Goal: Task Accomplishment & Management: Complete application form

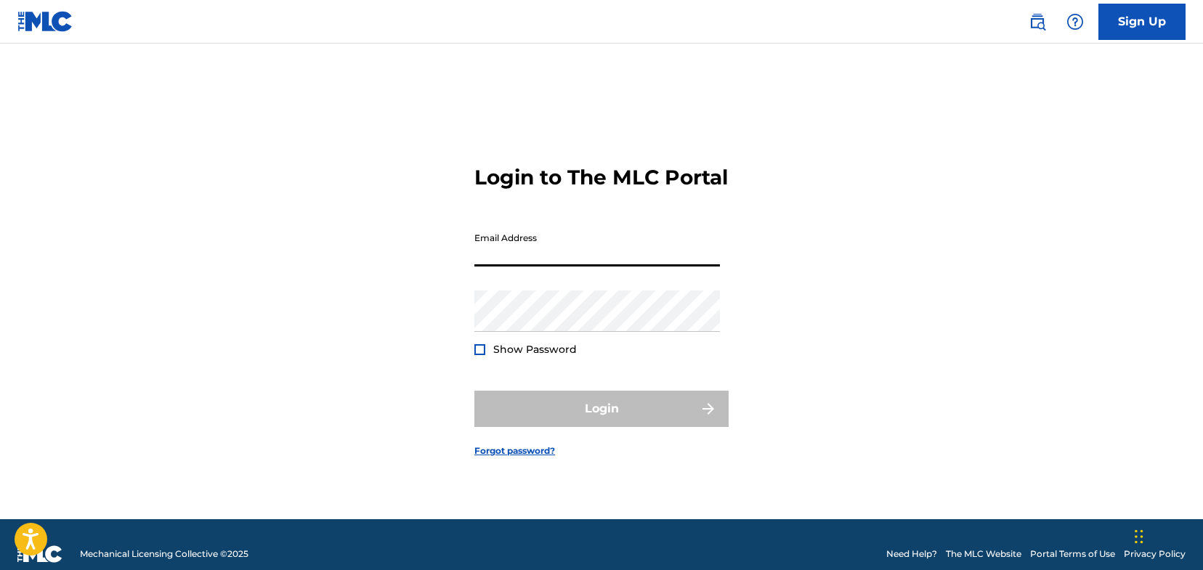
click at [684, 267] on input "Email Address" at bounding box center [597, 245] width 246 height 41
type input "[EMAIL_ADDRESS][DOMAIN_NAME]"
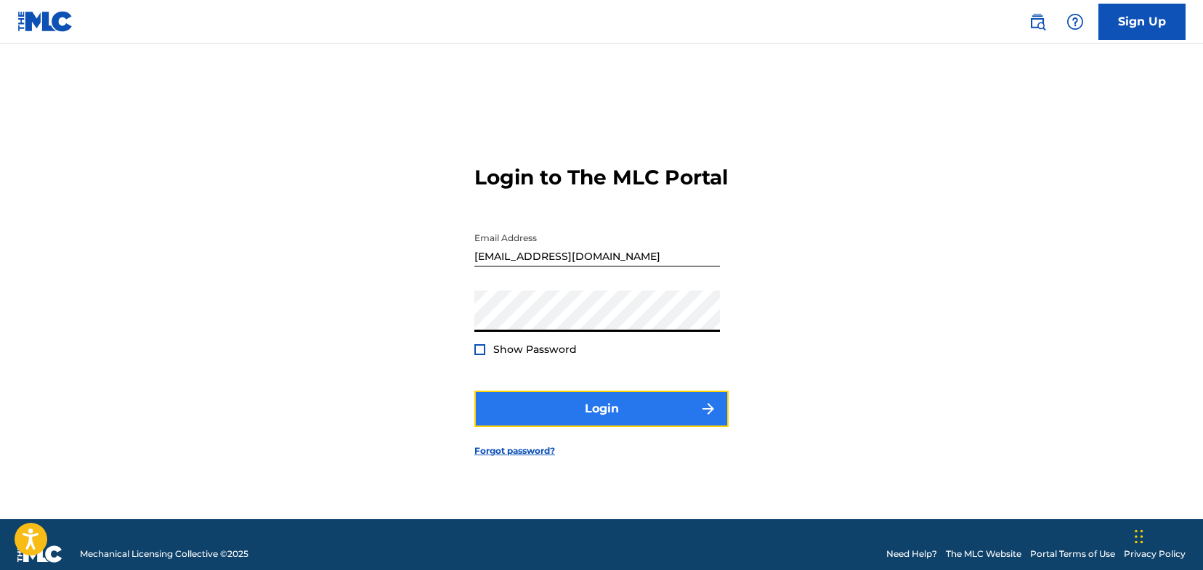
click at [602, 425] on button "Login" at bounding box center [601, 409] width 254 height 36
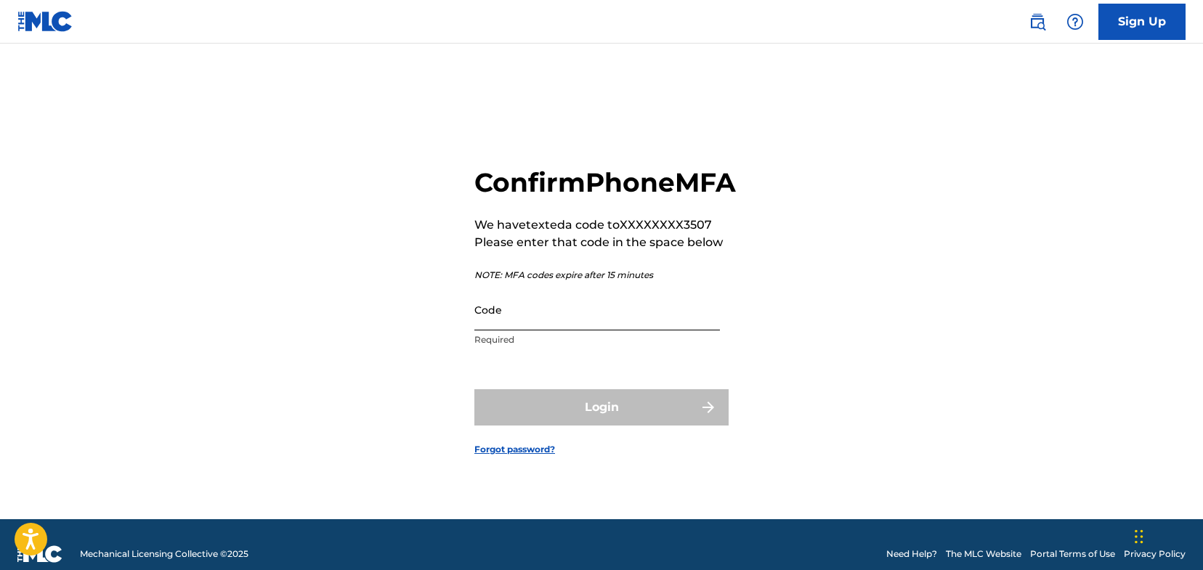
click at [557, 330] on input "Code" at bounding box center [597, 309] width 246 height 41
click at [827, 459] on div "Confirm Phone MFA We have texted a code to XXXXXXXX3507 Please enter that code …" at bounding box center [601, 300] width 1017 height 440
click at [562, 328] on input "Code" at bounding box center [597, 309] width 246 height 41
click at [815, 327] on div "Confirm Phone MFA We have texted a code to XXXXXXXX3507 Please enter that code …" at bounding box center [601, 300] width 1017 height 440
click at [552, 326] on input "Code" at bounding box center [597, 309] width 246 height 41
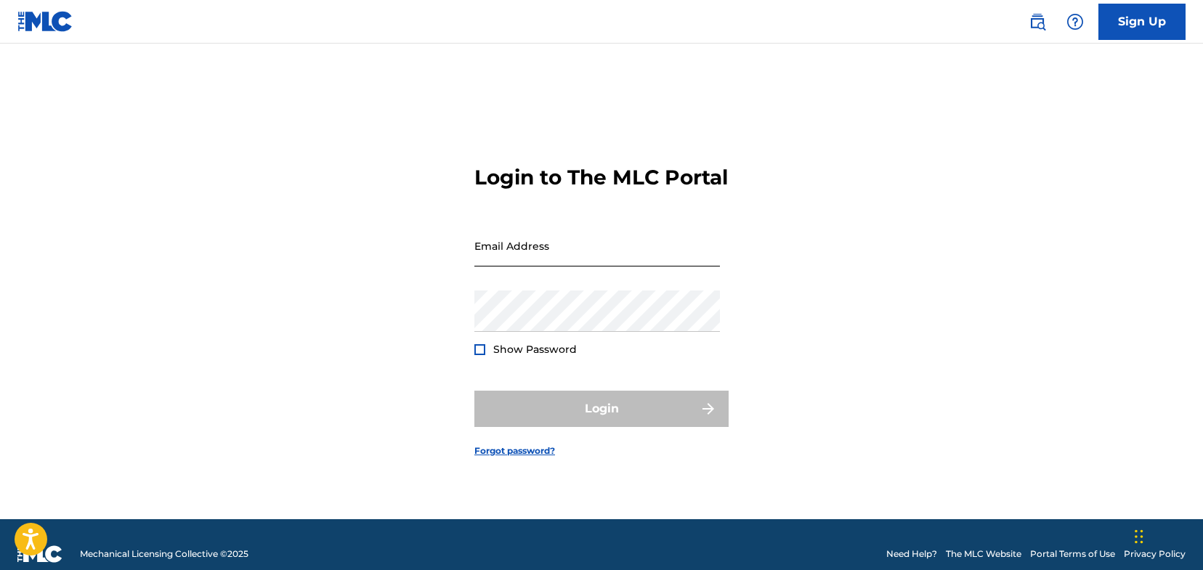
click at [655, 256] on input "Email Address" at bounding box center [597, 245] width 246 height 41
type input "[EMAIL_ADDRESS][DOMAIN_NAME]"
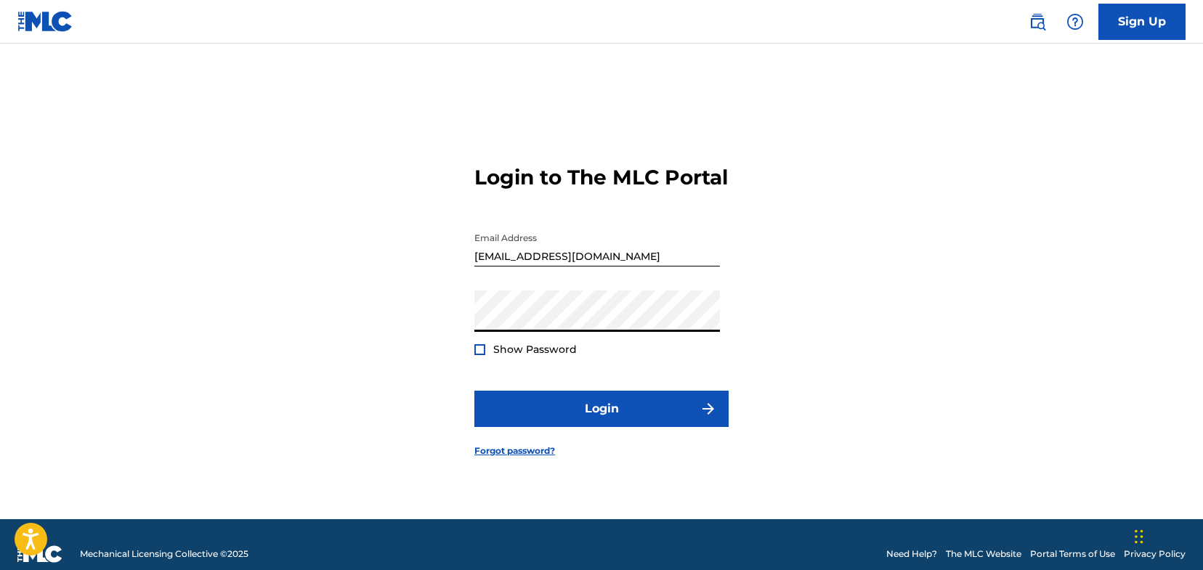
click at [762, 299] on div "Login to The MLC Portal Email Address [EMAIL_ADDRESS][DOMAIN_NAME] Password Sho…" at bounding box center [601, 300] width 1017 height 440
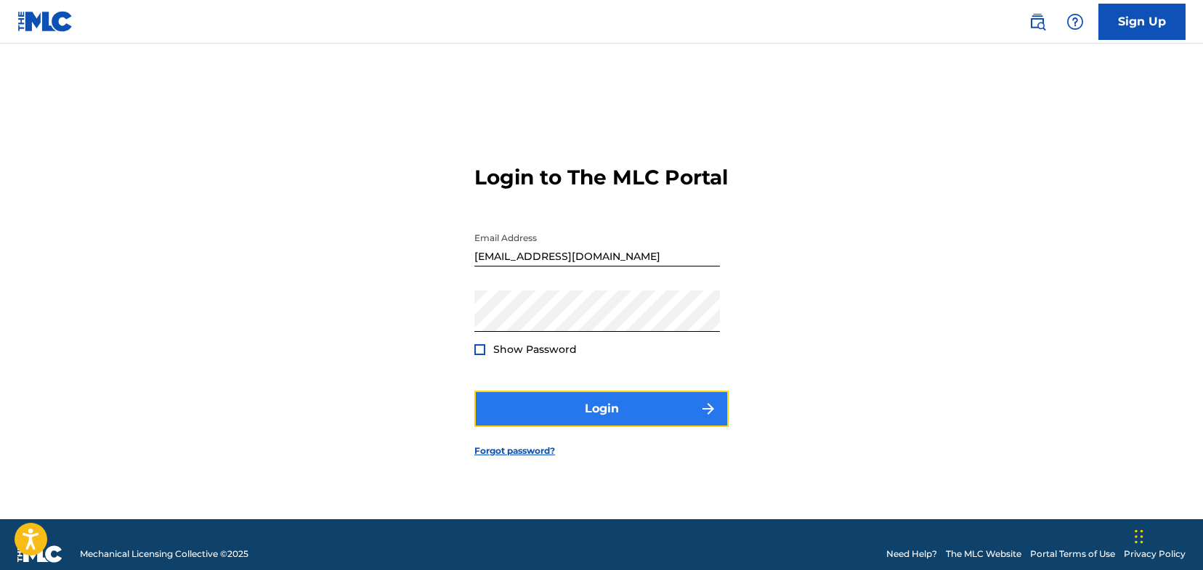
click at [673, 427] on button "Login" at bounding box center [601, 409] width 254 height 36
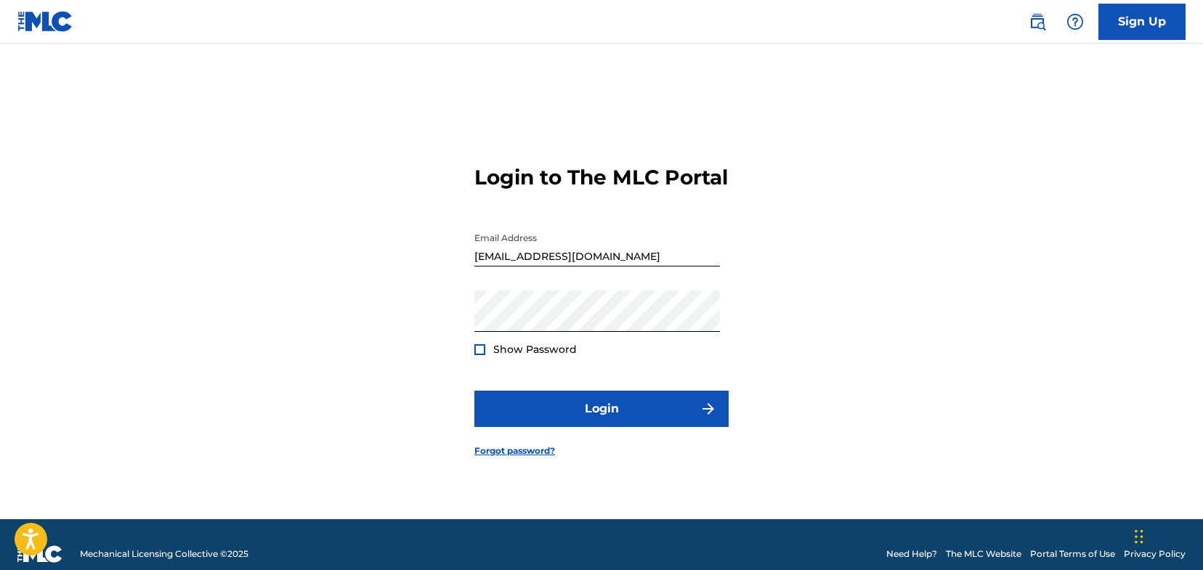
click at [627, 265] on input "[EMAIL_ADDRESS][DOMAIN_NAME]" at bounding box center [597, 245] width 246 height 41
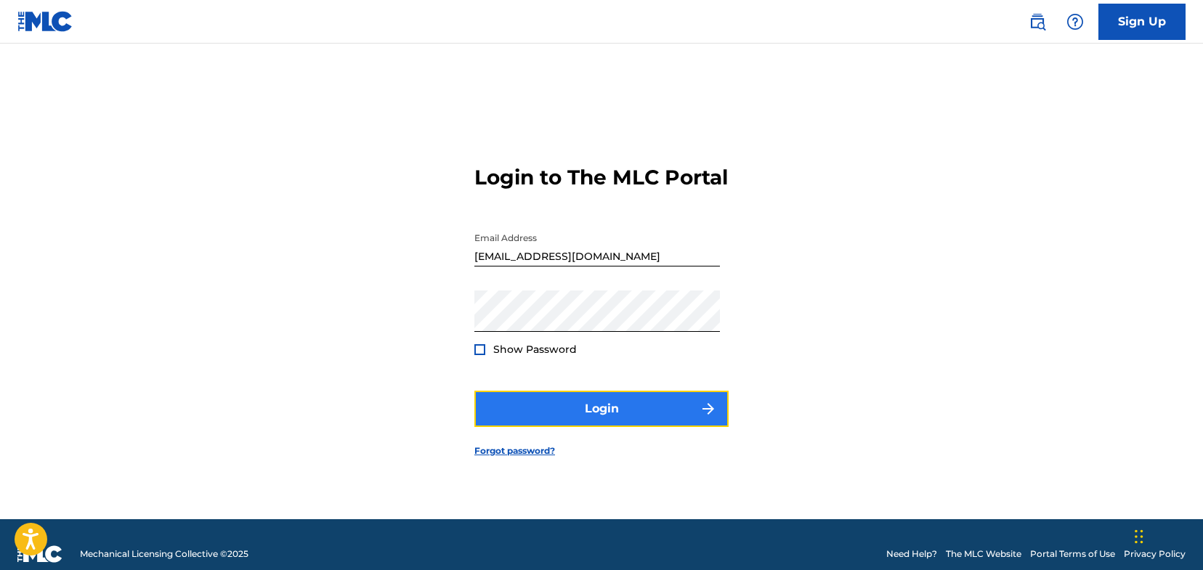
click at [627, 426] on button "Login" at bounding box center [601, 409] width 254 height 36
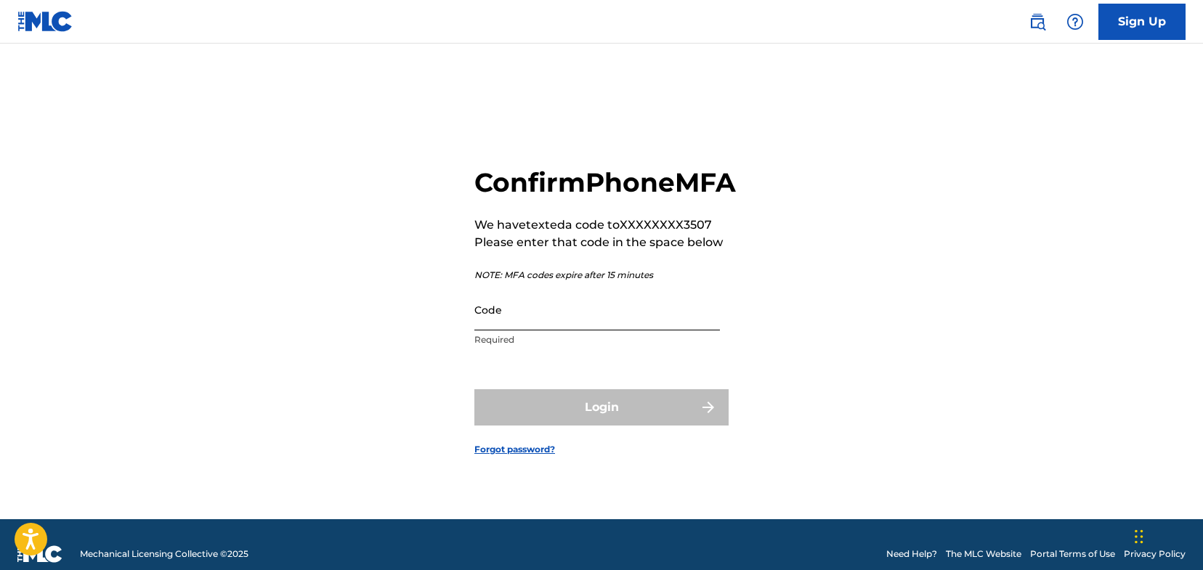
click at [585, 331] on input "Code" at bounding box center [597, 309] width 246 height 41
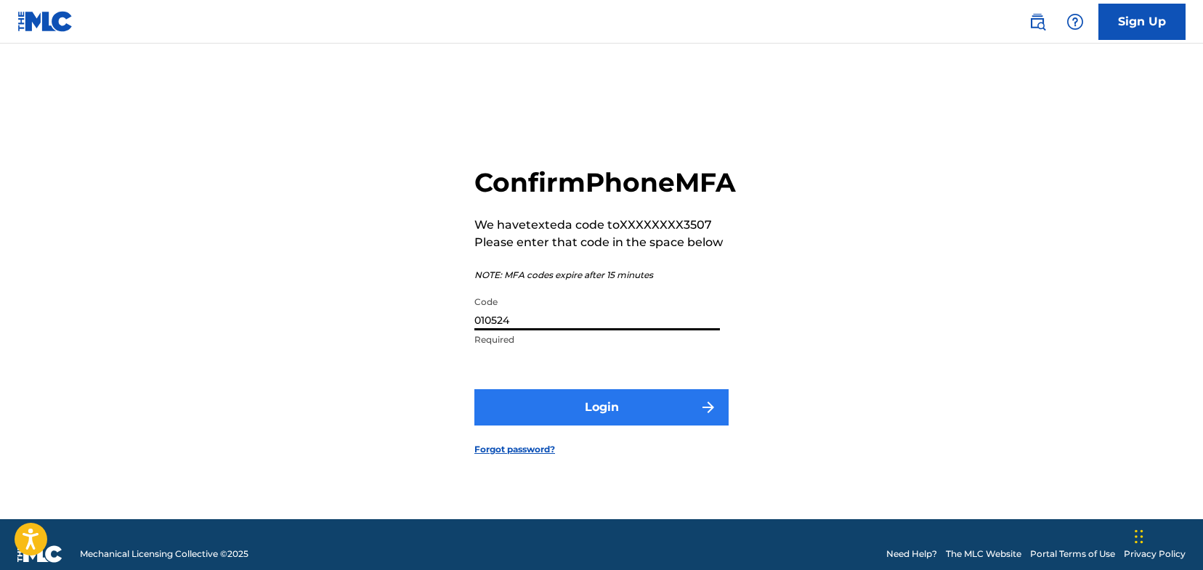
type input "010524"
click at [618, 421] on button "Login" at bounding box center [601, 407] width 254 height 36
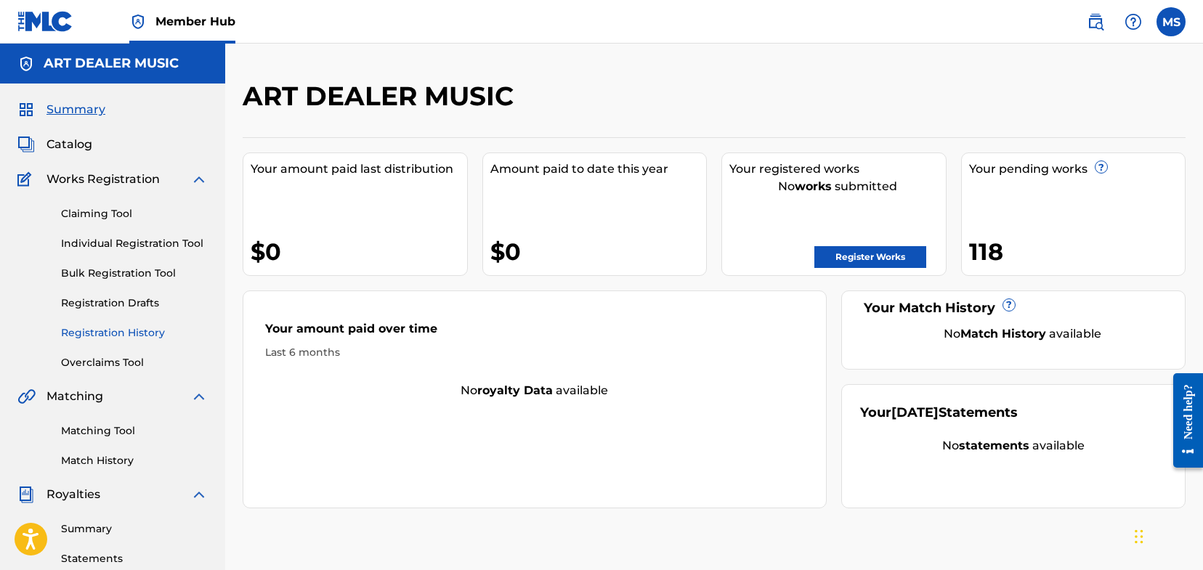
click at [127, 331] on link "Registration History" at bounding box center [134, 332] width 147 height 15
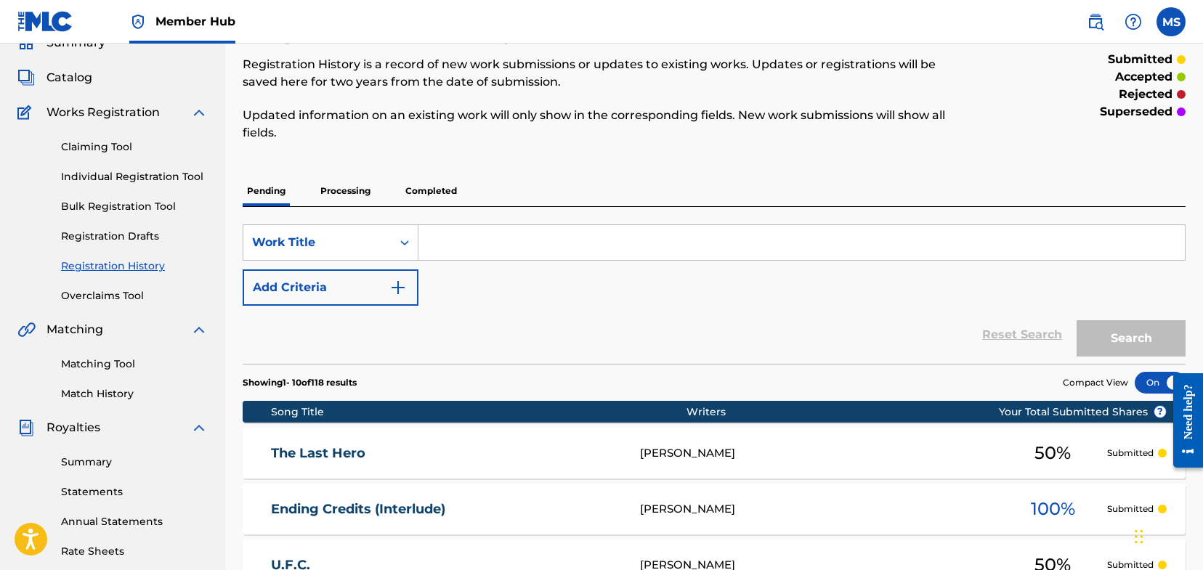
scroll to position [51, 0]
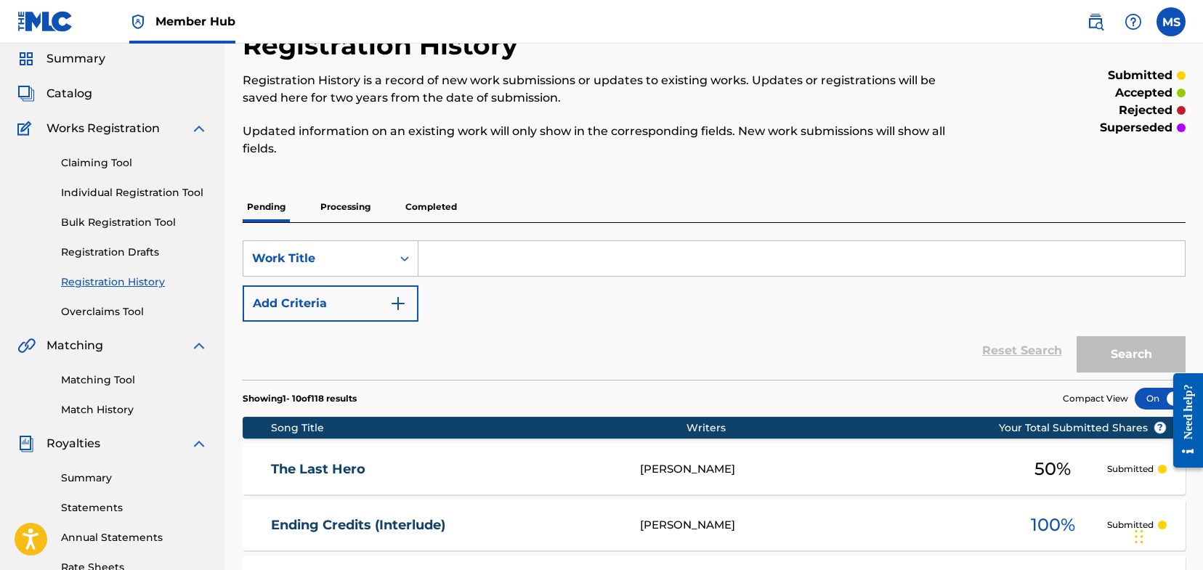
click at [442, 212] on p "Completed" at bounding box center [431, 207] width 60 height 31
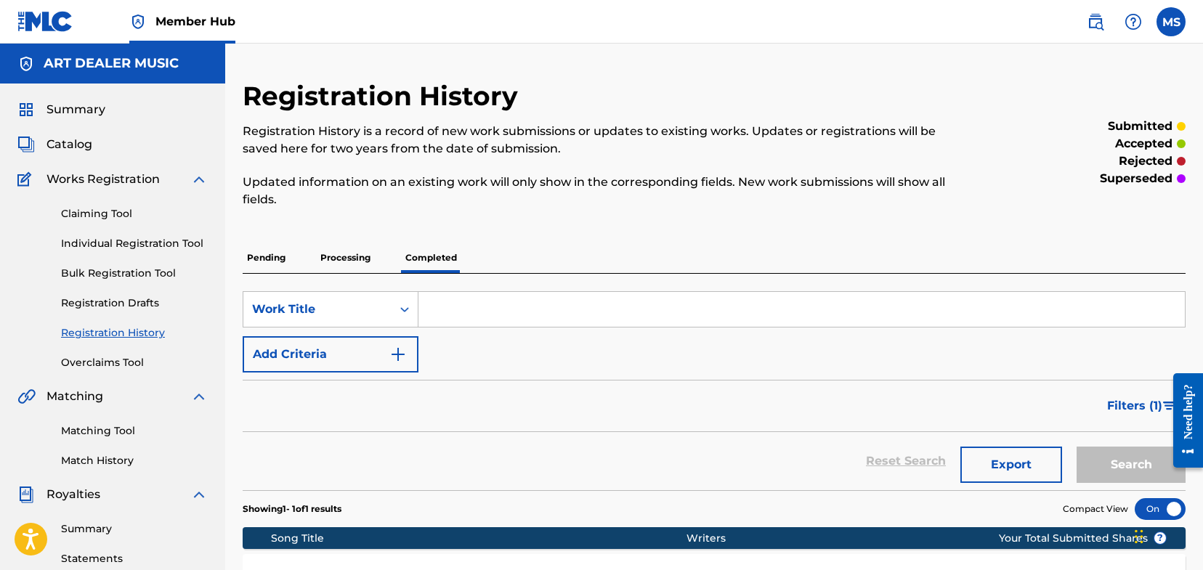
click at [355, 258] on p "Processing" at bounding box center [345, 258] width 59 height 31
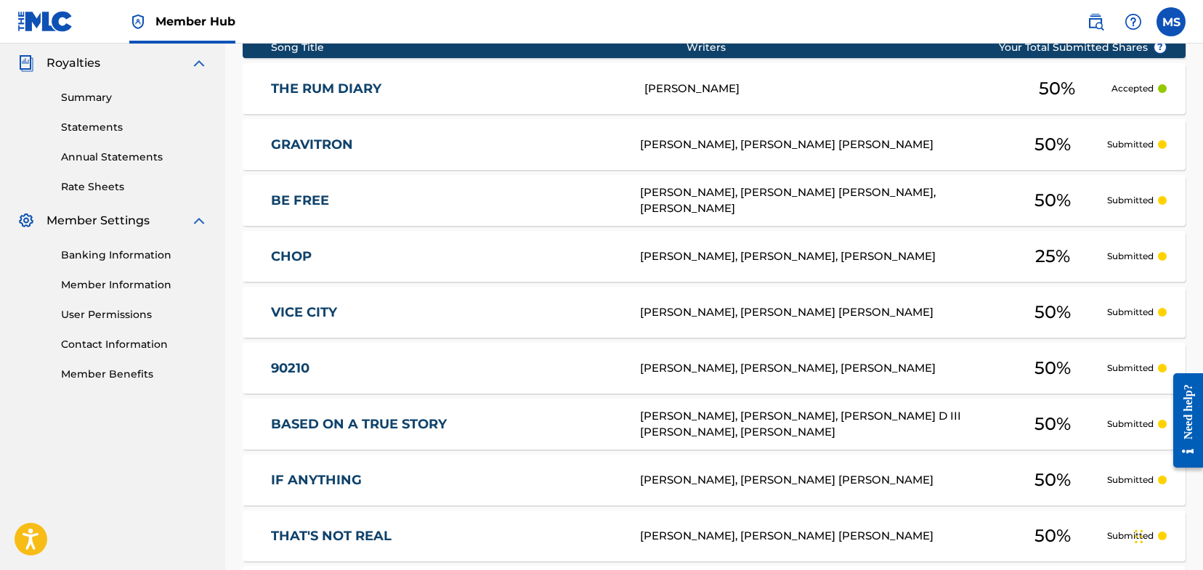
scroll to position [609, 0]
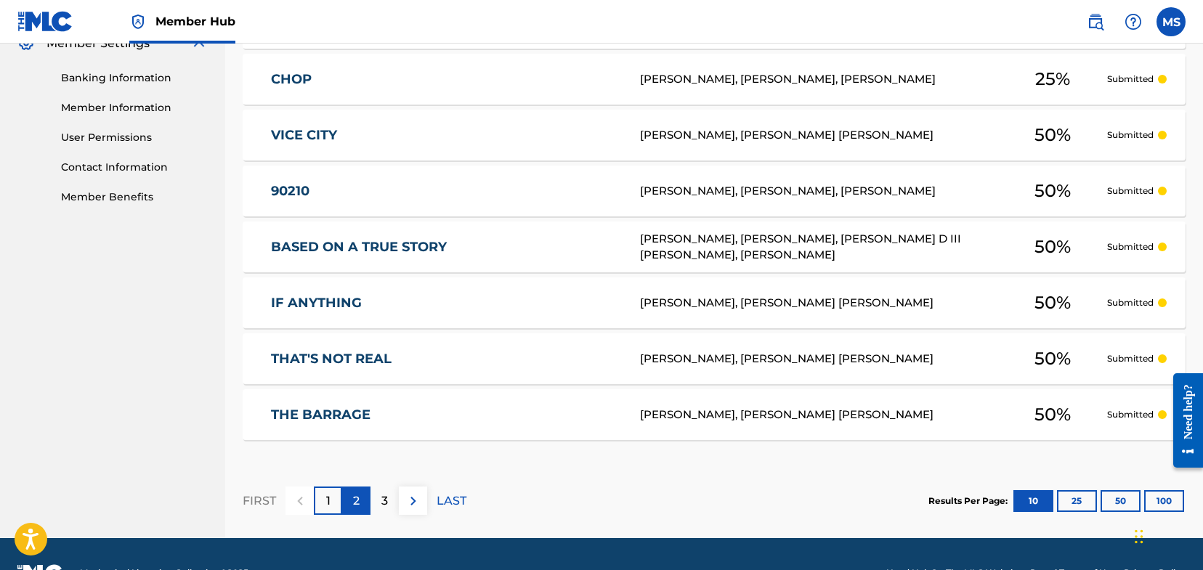
click at [354, 506] on p "2" at bounding box center [356, 501] width 7 height 17
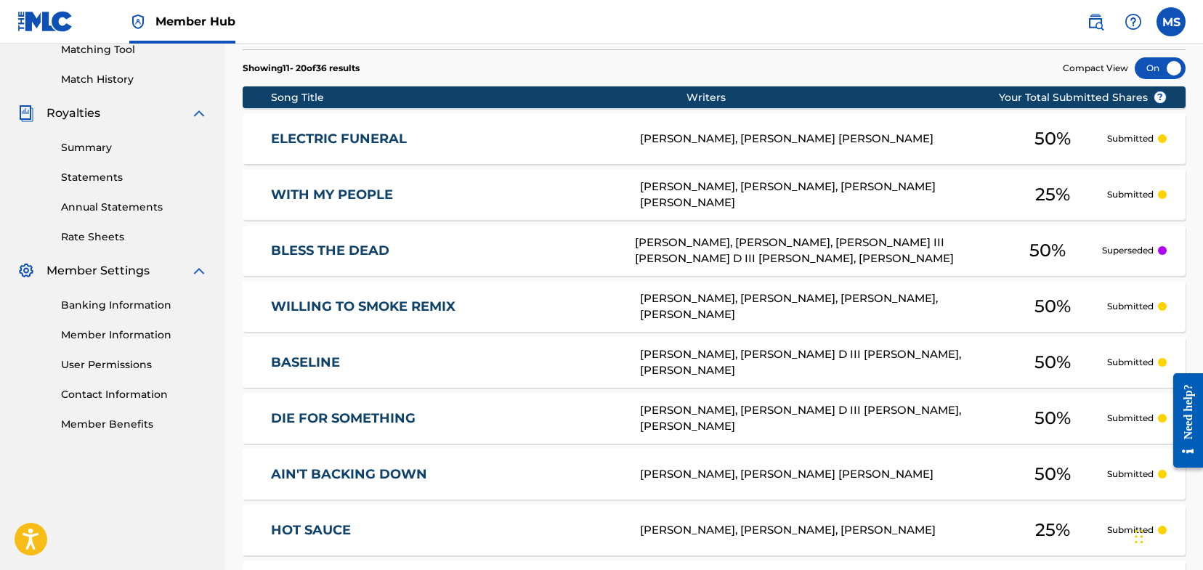
scroll to position [629, 0]
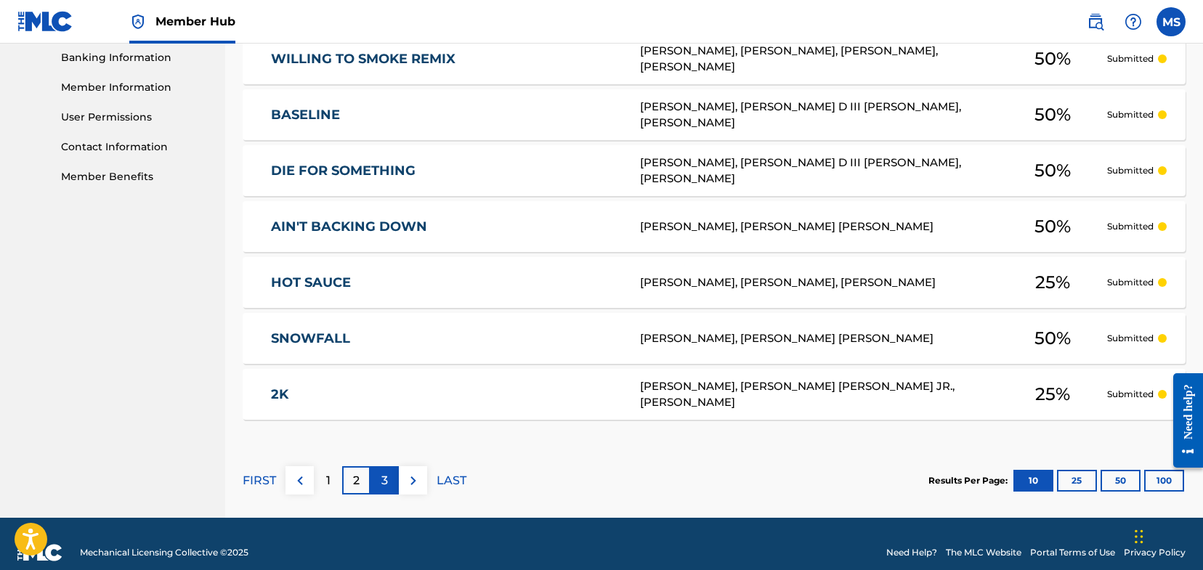
click at [387, 487] on p "3" at bounding box center [384, 480] width 7 height 17
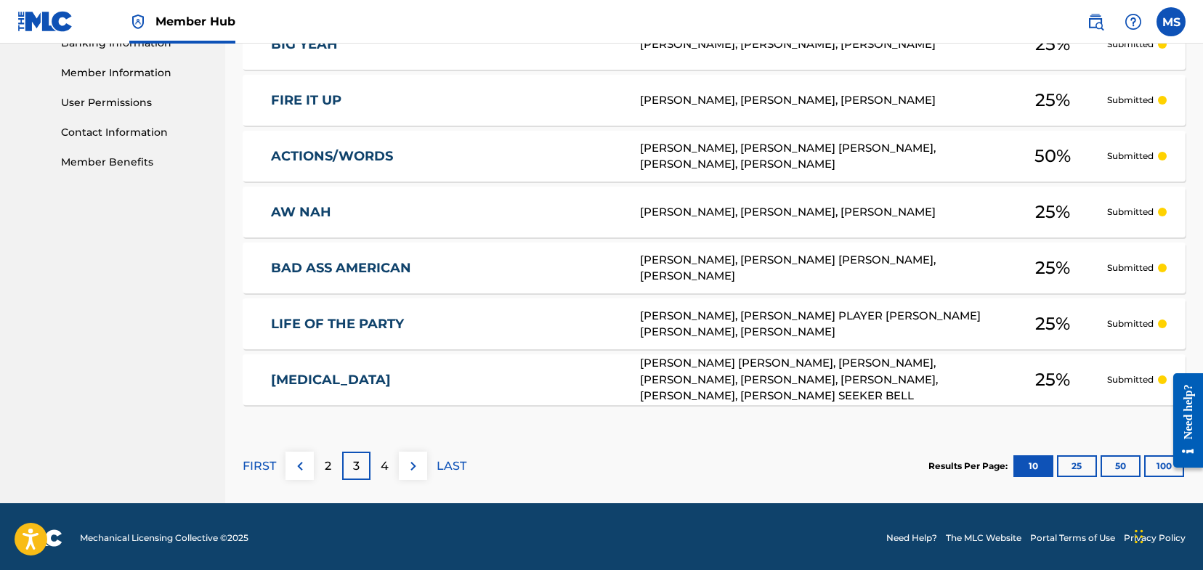
scroll to position [644, 0]
click at [387, 474] on p "4" at bounding box center [385, 466] width 8 height 17
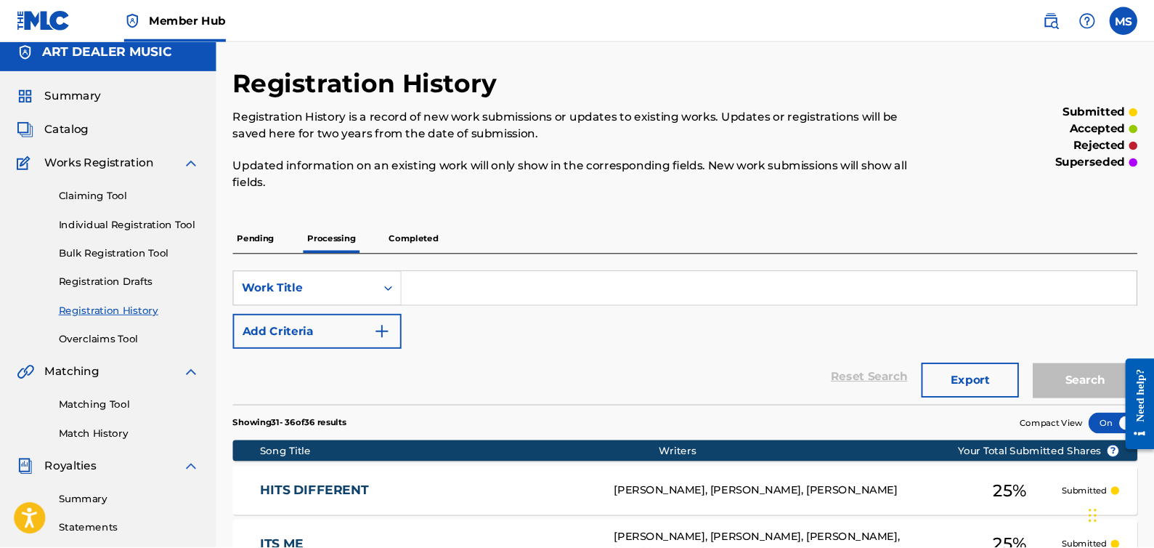
scroll to position [0, 0]
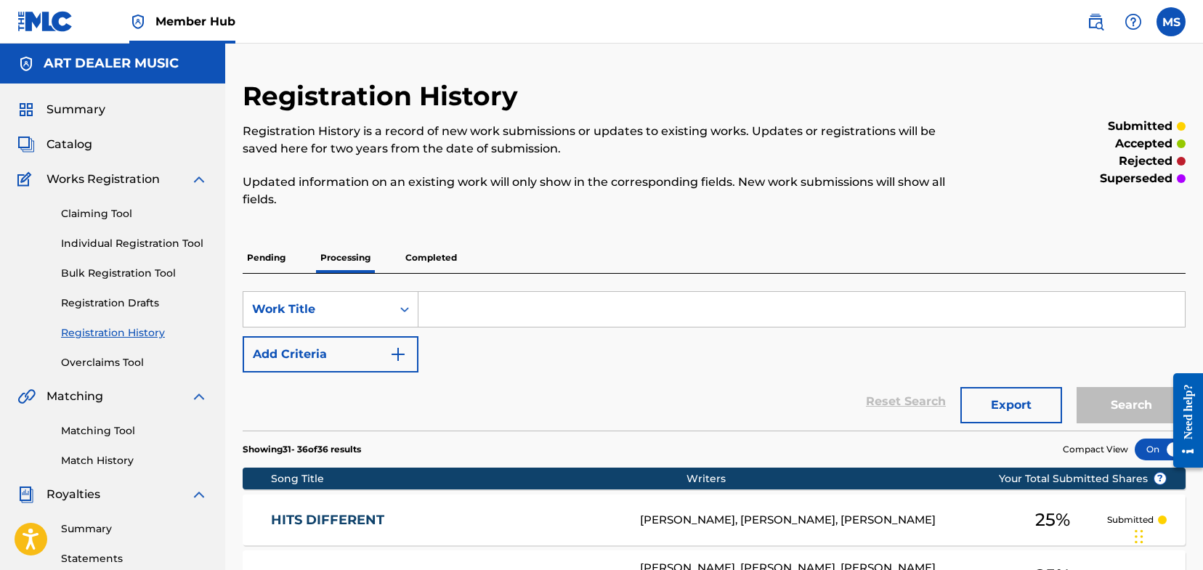
click at [283, 257] on p "Pending" at bounding box center [266, 258] width 47 height 31
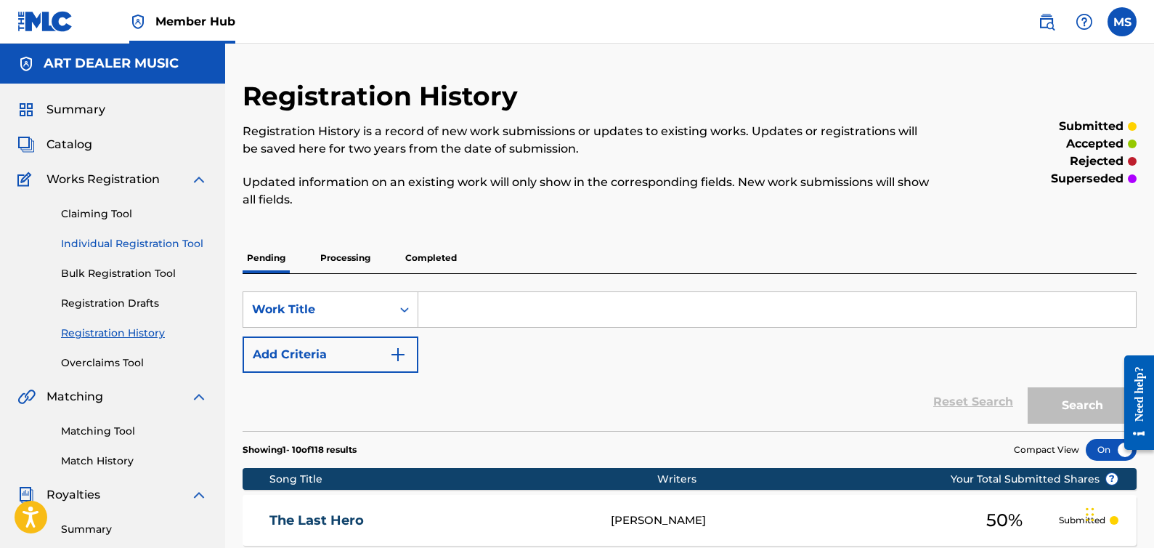
click at [153, 246] on link "Individual Registration Tool" at bounding box center [134, 243] width 147 height 15
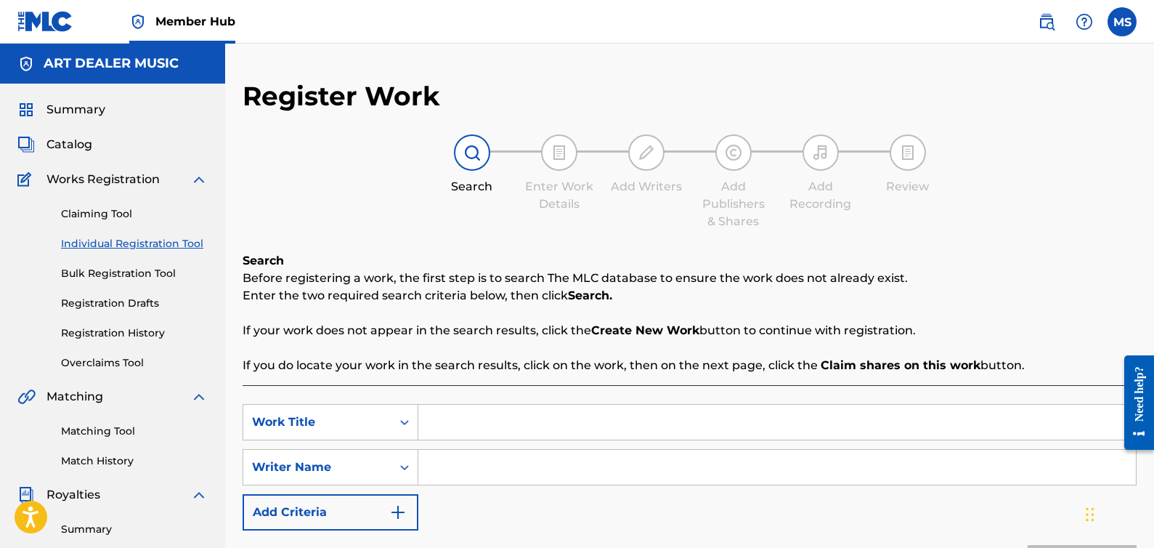
click at [501, 429] on input "Search Form" at bounding box center [777, 422] width 718 height 35
type input "Man Down"
click at [509, 480] on input "Search Form" at bounding box center [777, 467] width 718 height 35
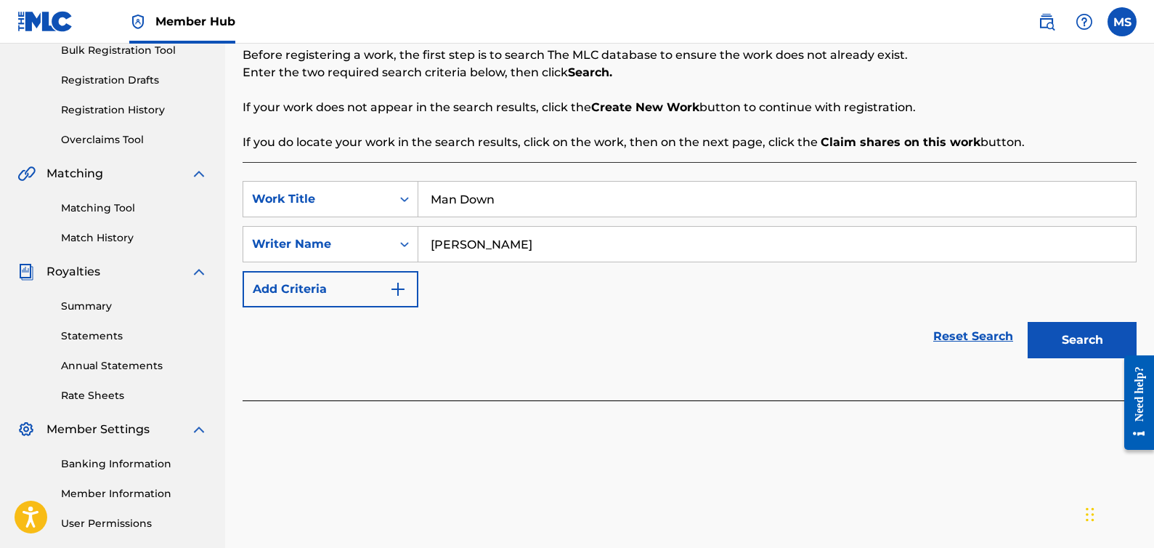
scroll to position [224, 0]
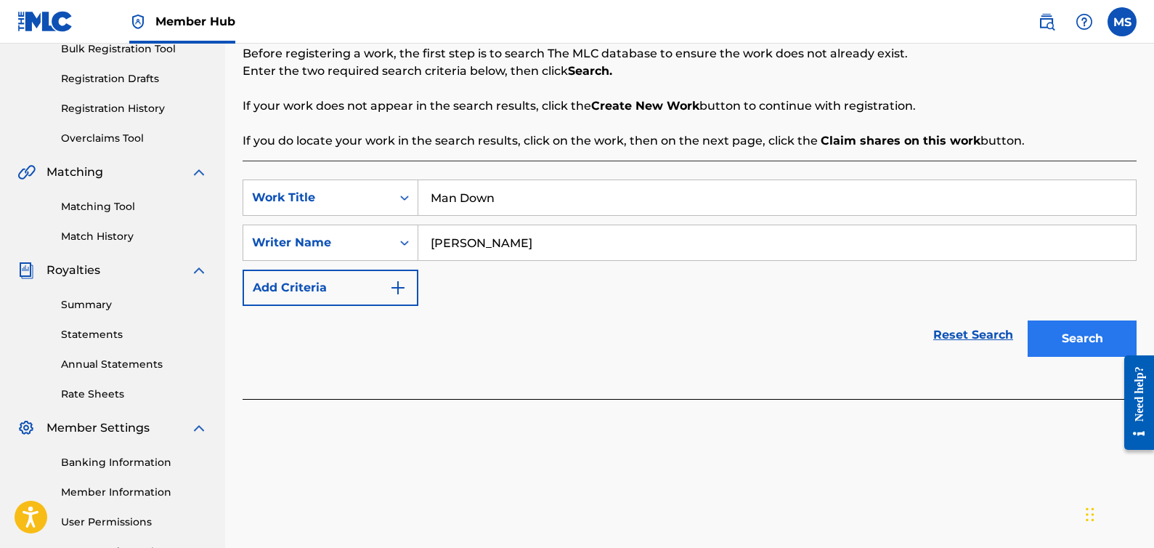
type input "[PERSON_NAME]"
click at [1053, 355] on button "Search" at bounding box center [1082, 338] width 109 height 36
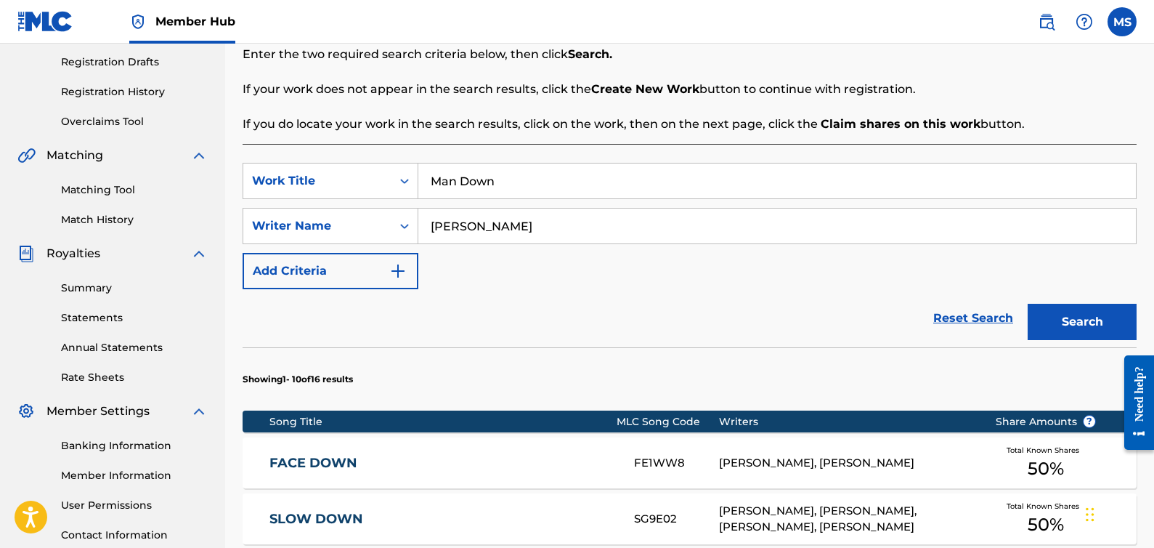
scroll to position [385, 0]
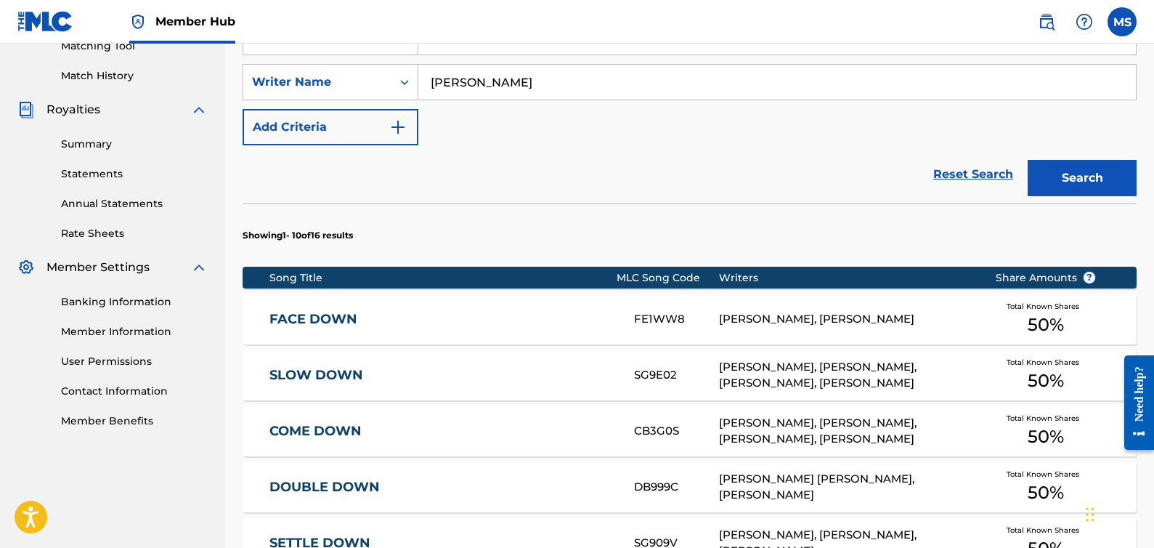
click at [756, 317] on div "[PERSON_NAME], [PERSON_NAME]" at bounding box center [846, 319] width 255 height 17
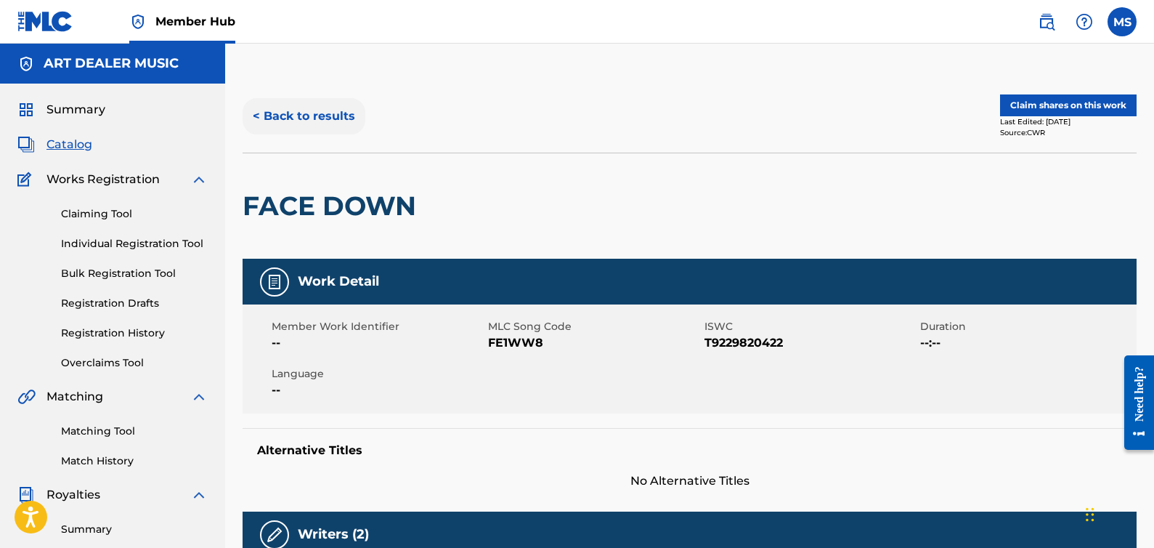
click at [253, 117] on button "< Back to results" at bounding box center [304, 116] width 123 height 36
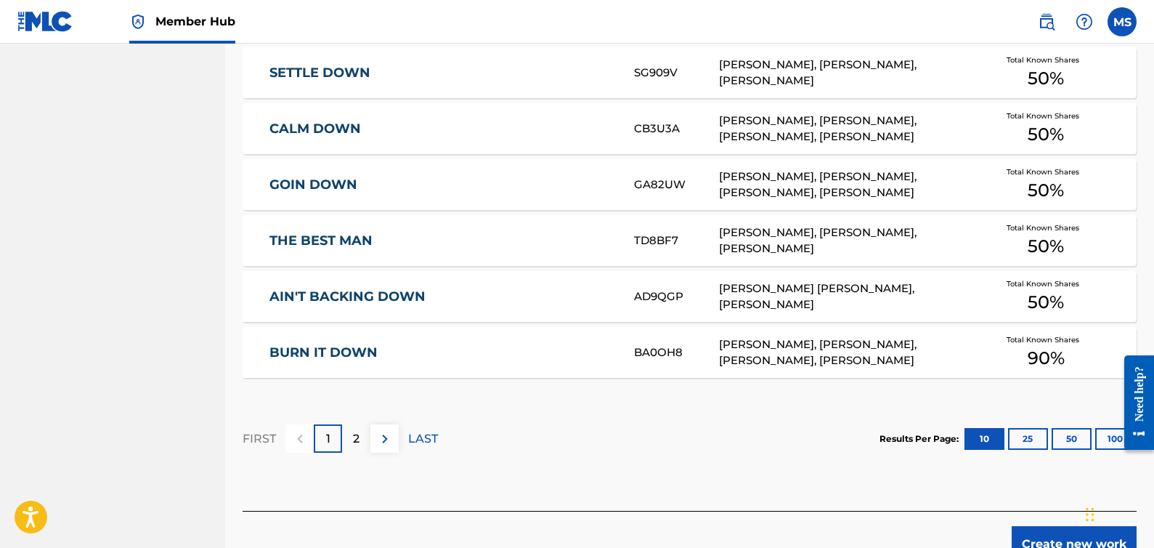
scroll to position [939, 0]
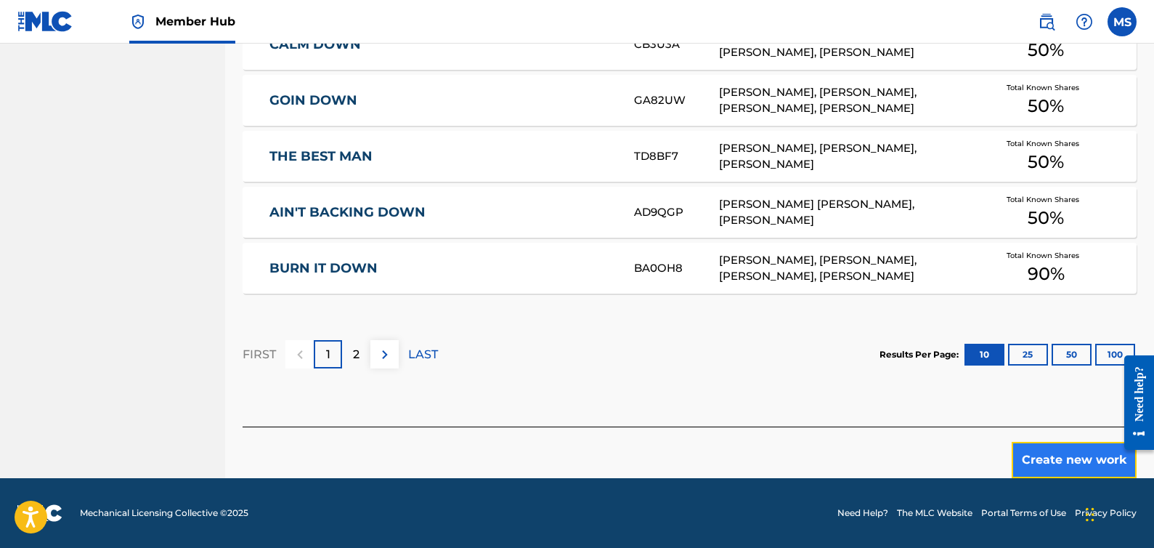
click at [1072, 476] on button "Create new work" at bounding box center [1074, 460] width 125 height 36
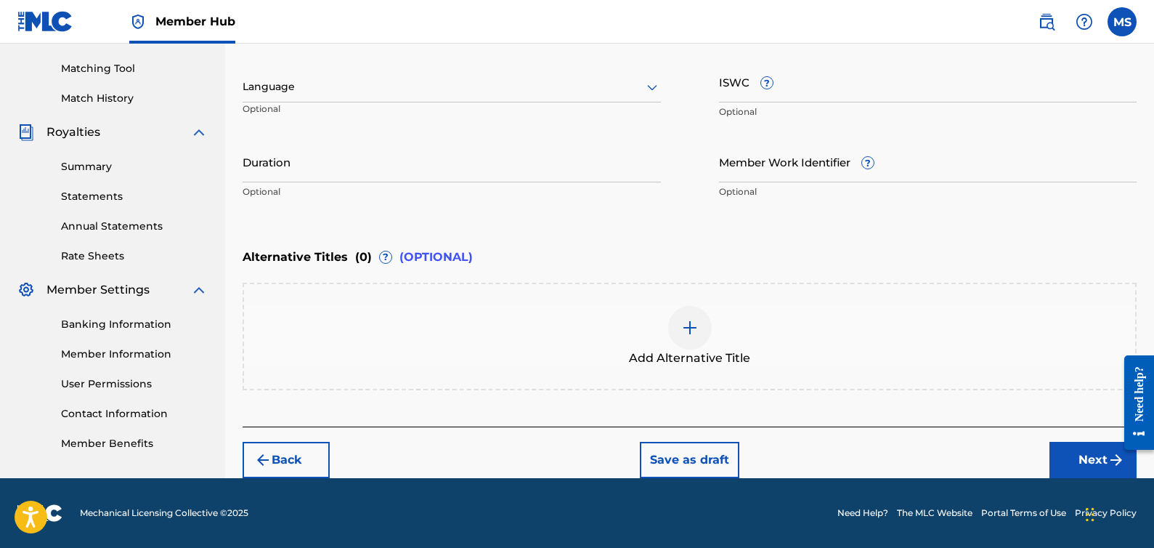
scroll to position [362, 0]
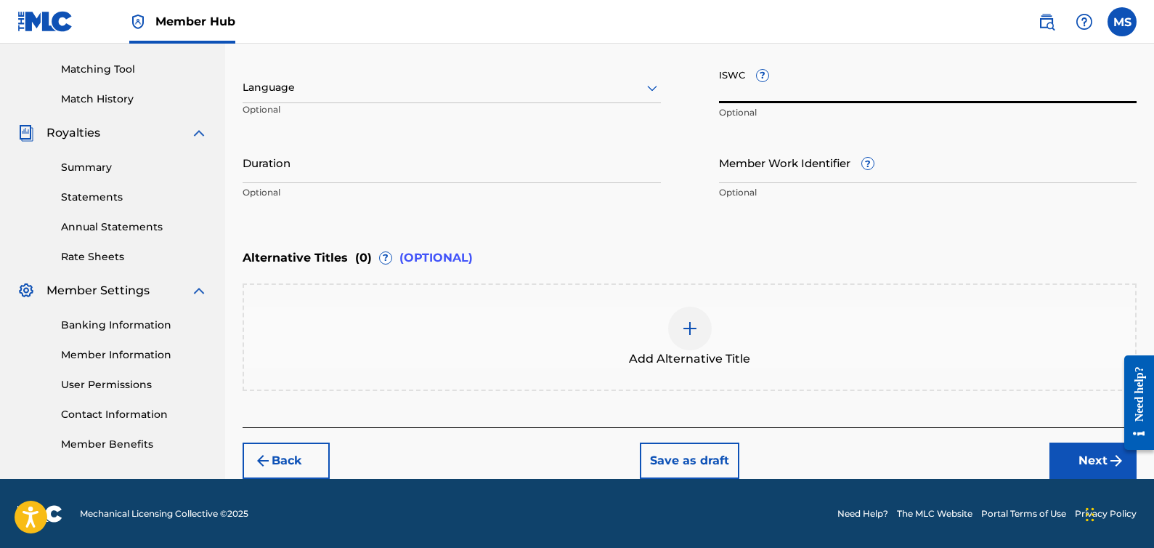
click at [734, 83] on input "ISWC ?" at bounding box center [928, 82] width 418 height 41
paste input "T3334891264"
type input "T3334891264"
click at [1059, 463] on button "Next" at bounding box center [1093, 460] width 87 height 36
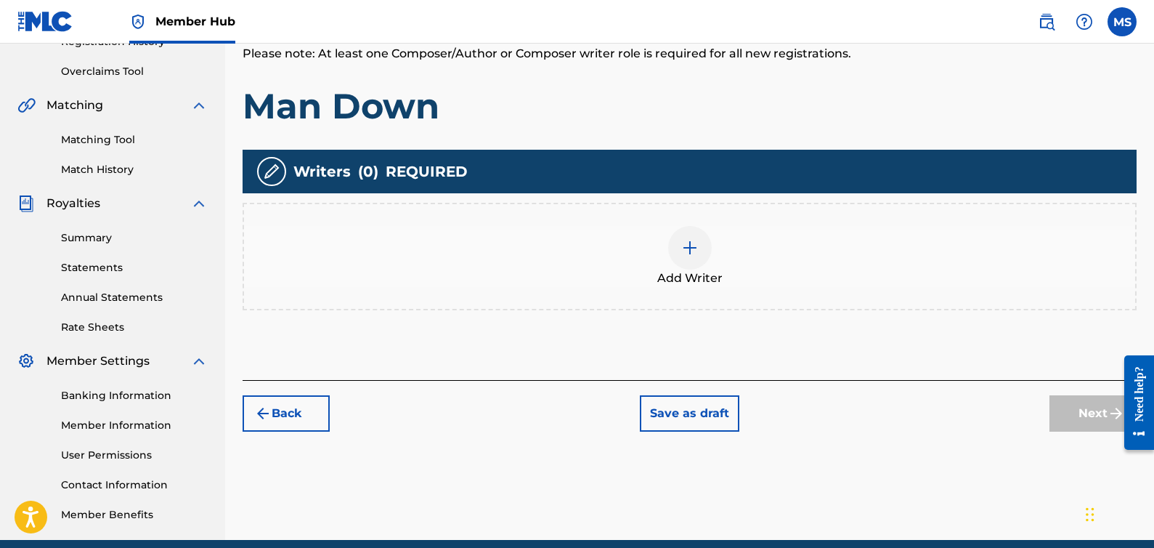
scroll to position [323, 0]
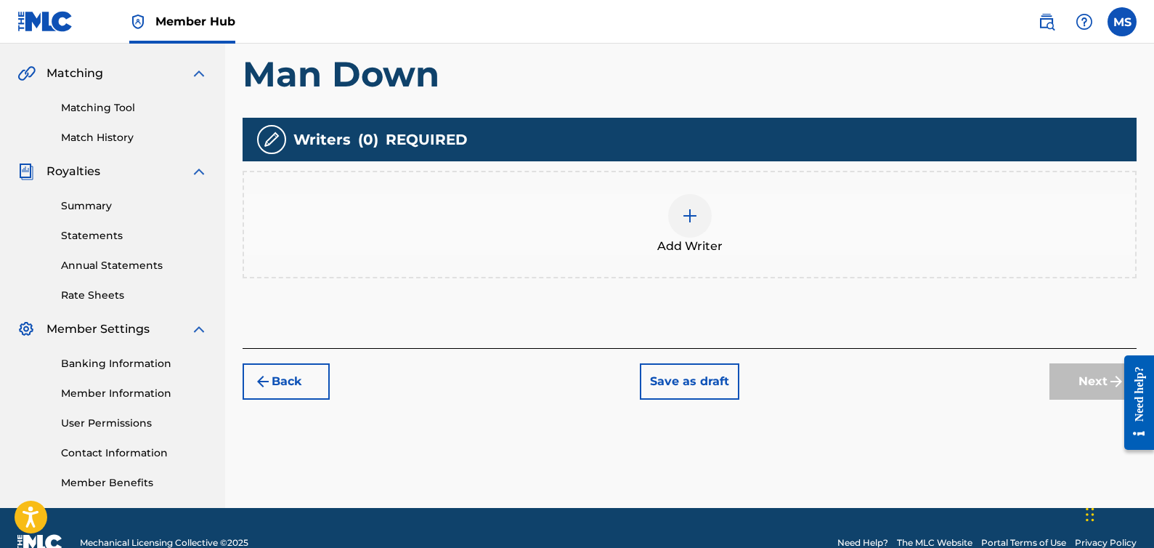
click at [697, 216] on img at bounding box center [689, 215] width 17 height 17
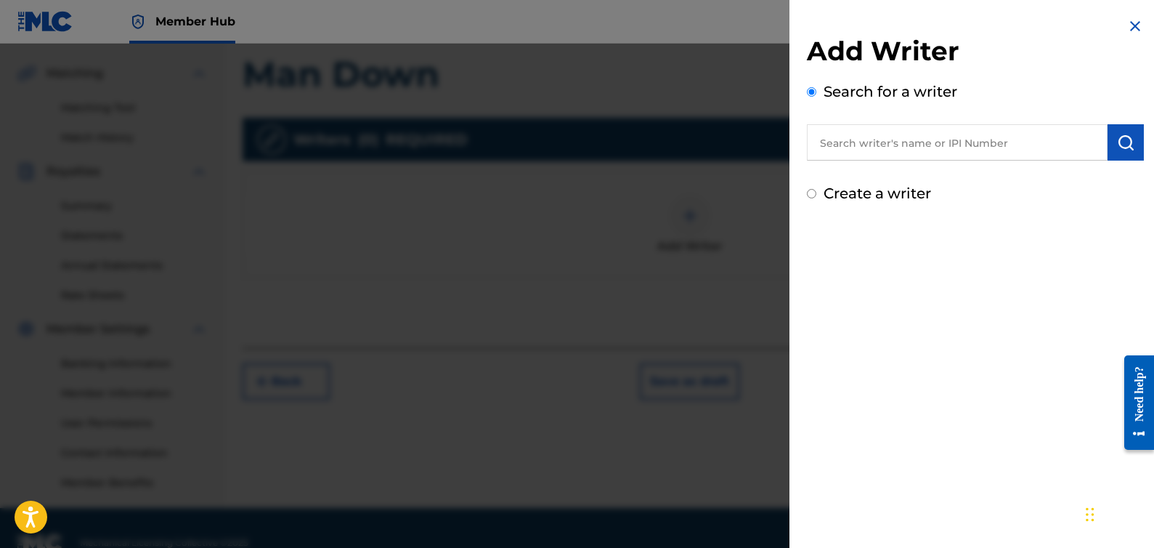
click at [897, 150] on input "text" at bounding box center [957, 142] width 301 height 36
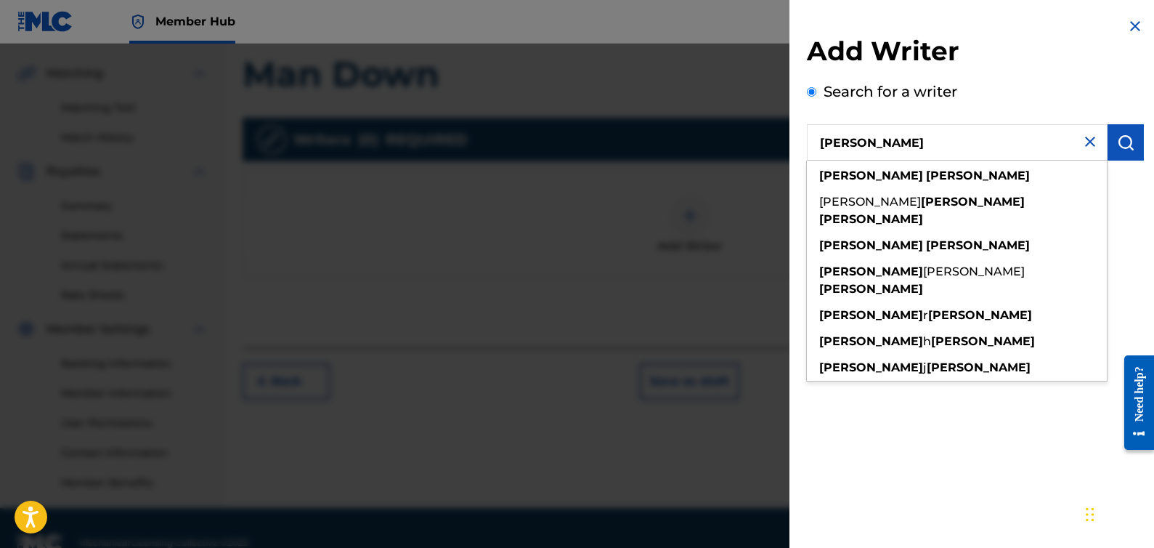
type input "[PERSON_NAME]"
click at [926, 169] on strong "[PERSON_NAME]" at bounding box center [978, 176] width 104 height 14
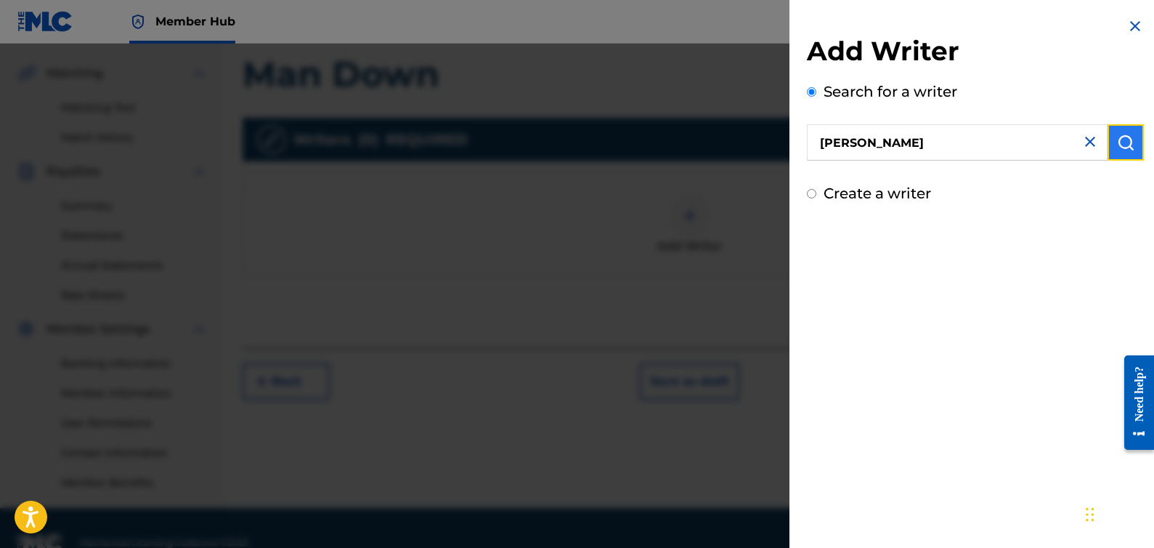
click at [1125, 144] on img "submit" at bounding box center [1125, 142] width 17 height 17
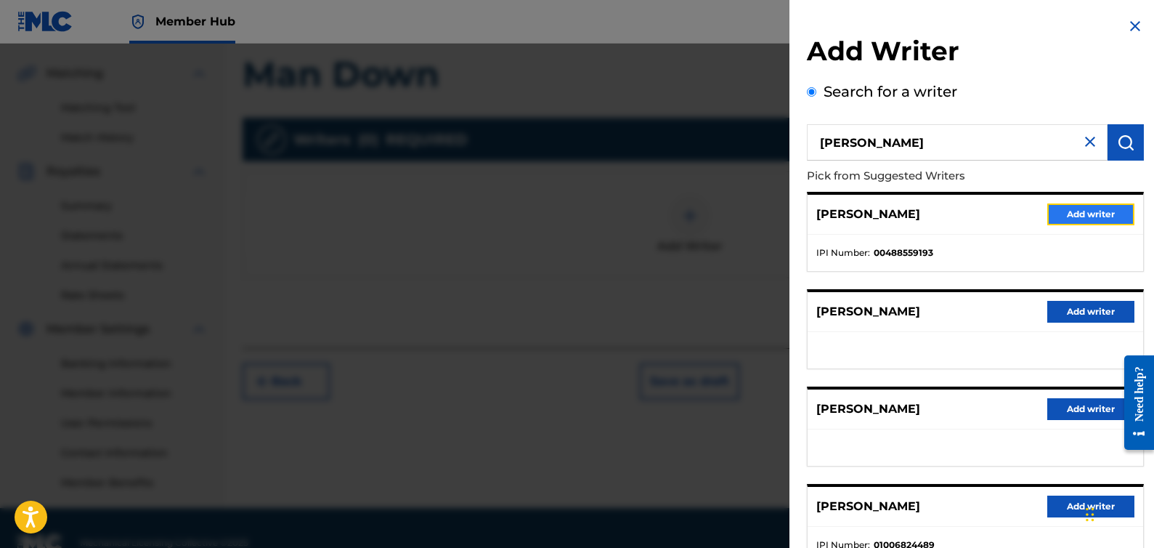
click at [1083, 215] on button "Add writer" at bounding box center [1091, 214] width 87 height 22
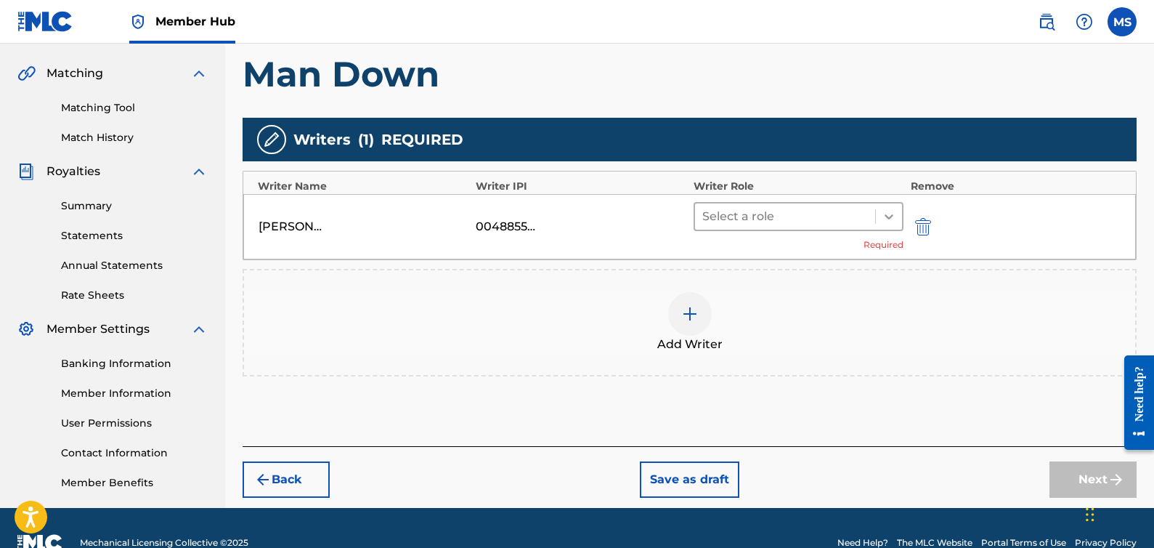
click at [889, 215] on icon at bounding box center [889, 216] width 15 height 15
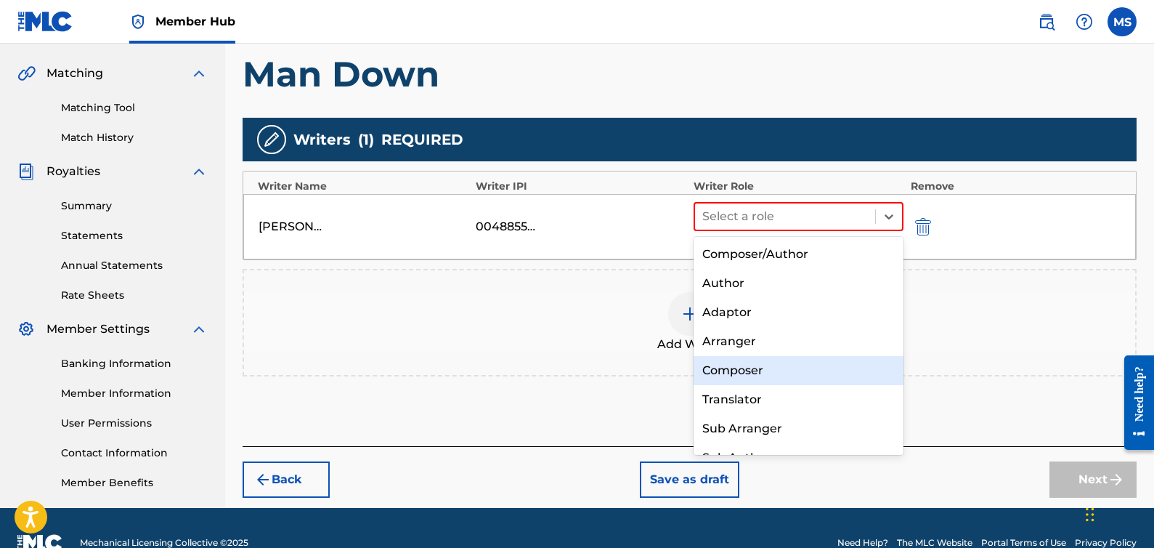
click at [802, 376] on div "Composer" at bounding box center [799, 370] width 210 height 29
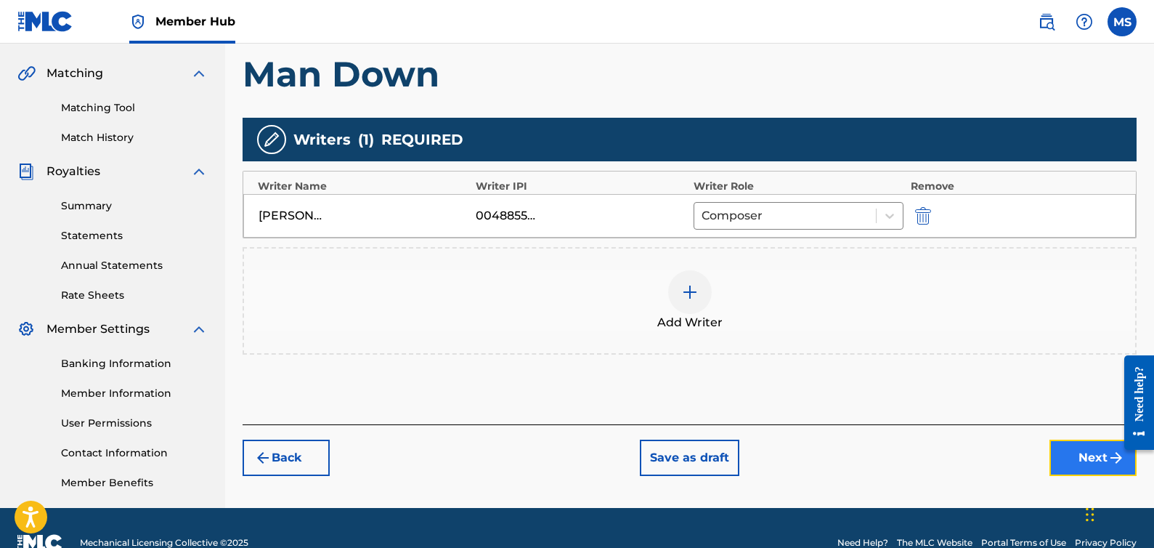
click at [1070, 465] on button "Next" at bounding box center [1093, 458] width 87 height 36
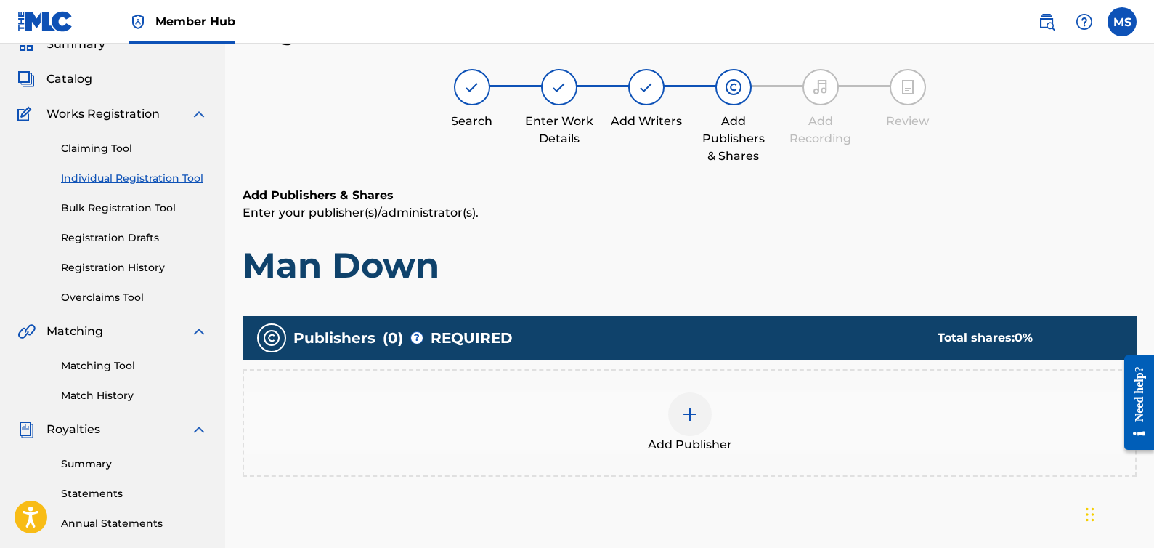
scroll to position [65, 0]
click at [693, 418] on img at bounding box center [689, 413] width 17 height 17
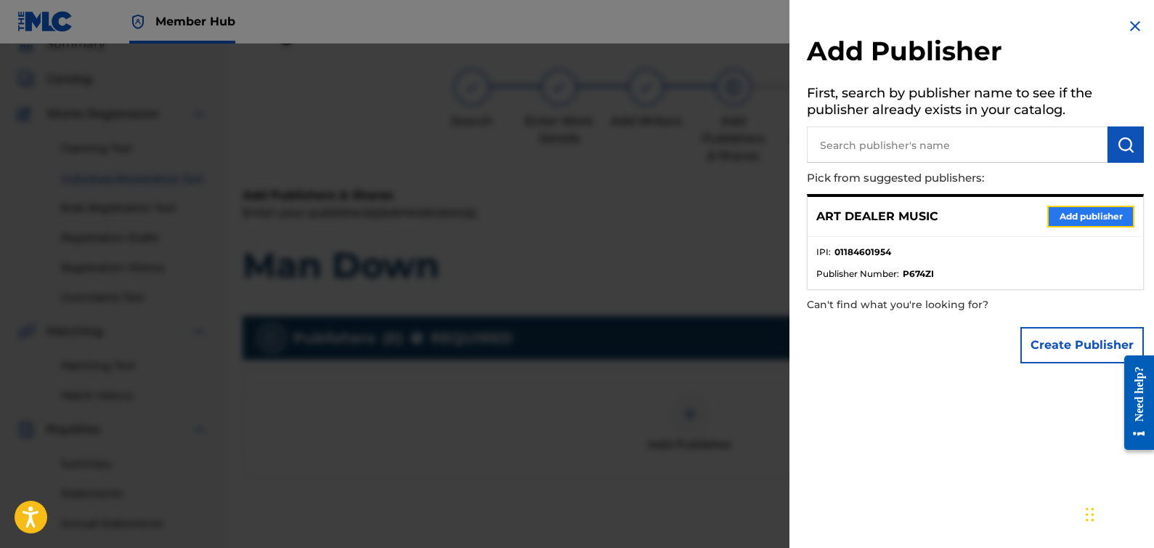
click at [1083, 215] on button "Add publisher" at bounding box center [1091, 217] width 87 height 22
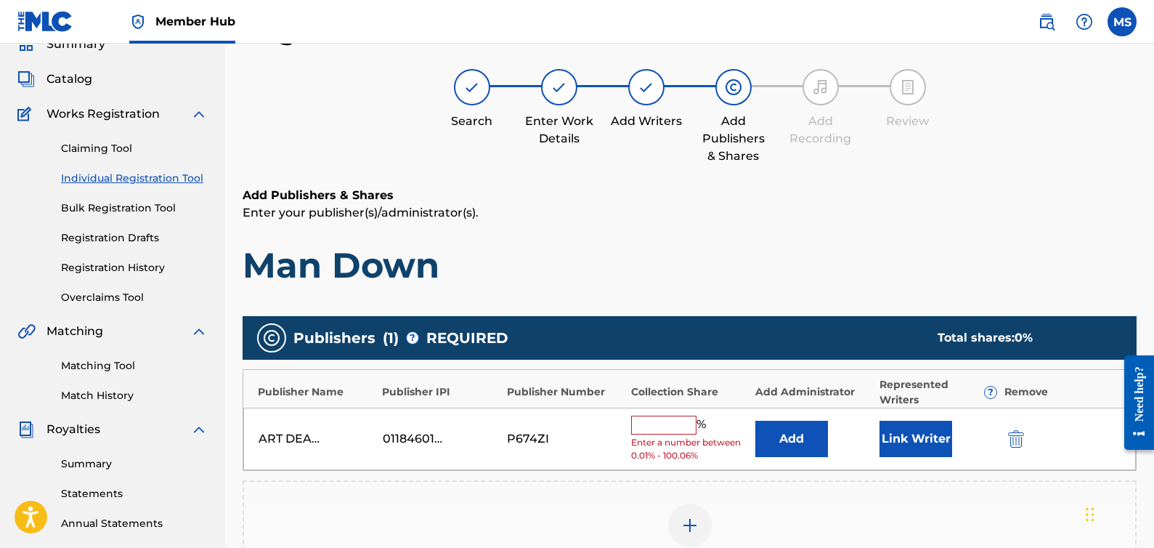
click at [672, 424] on input "text" at bounding box center [663, 425] width 65 height 19
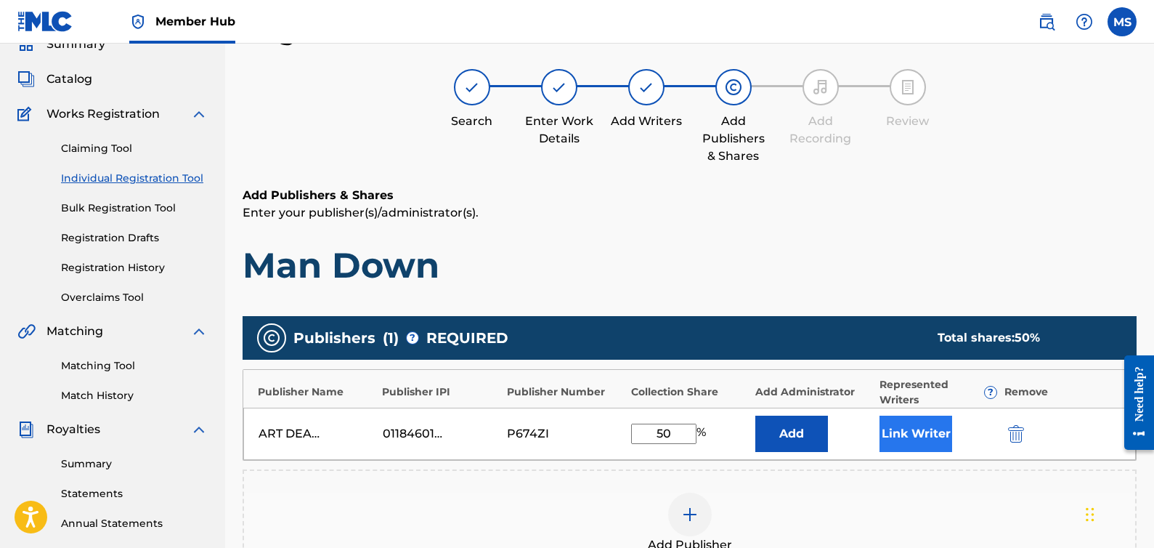
type input "50"
click at [898, 426] on button "Link Writer" at bounding box center [916, 434] width 73 height 36
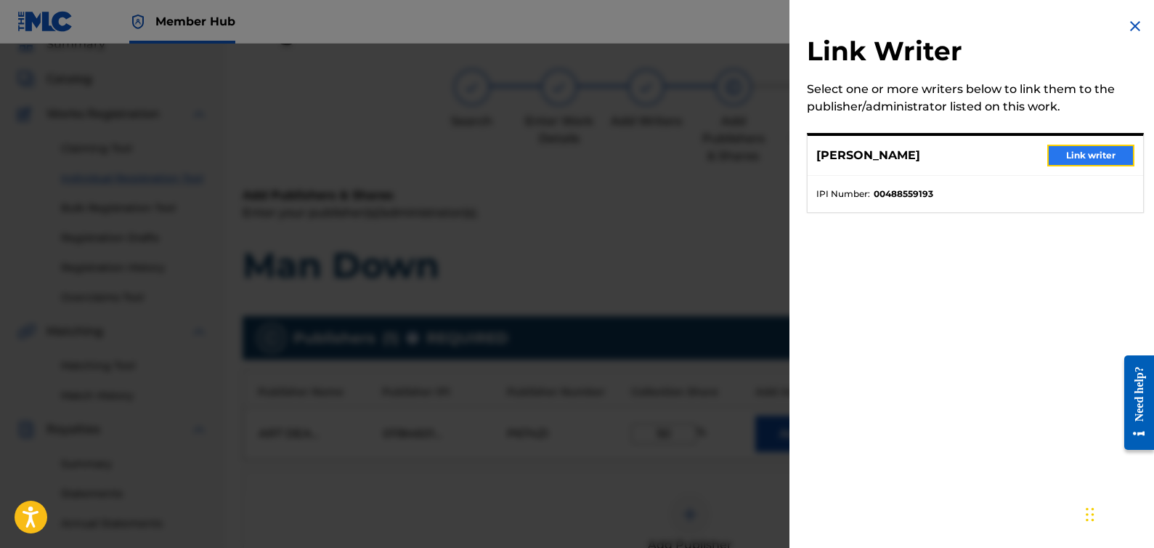
click at [1085, 148] on button "Link writer" at bounding box center [1091, 156] width 87 height 22
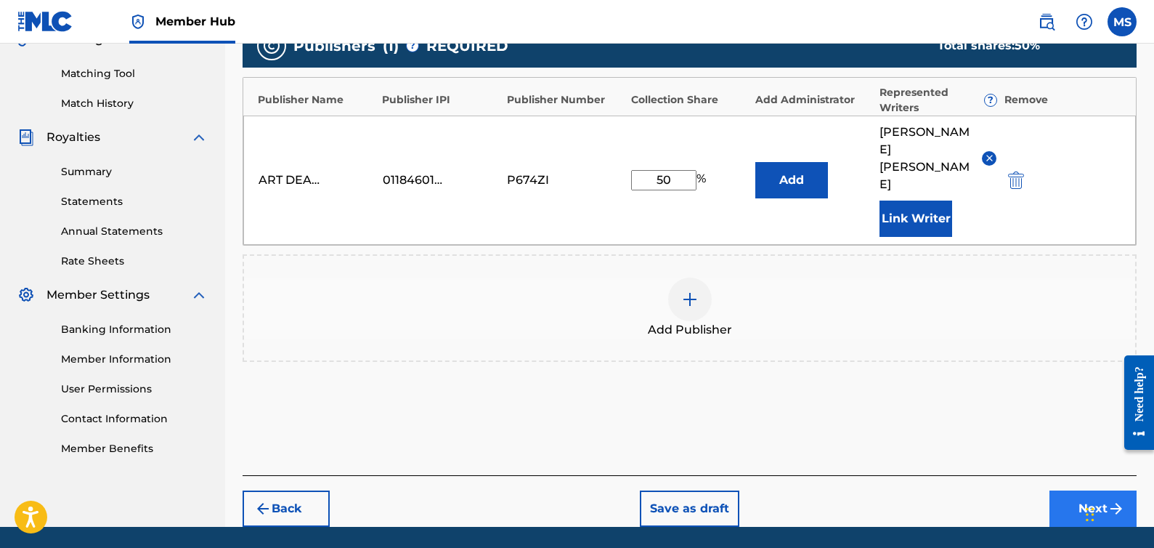
scroll to position [371, 0]
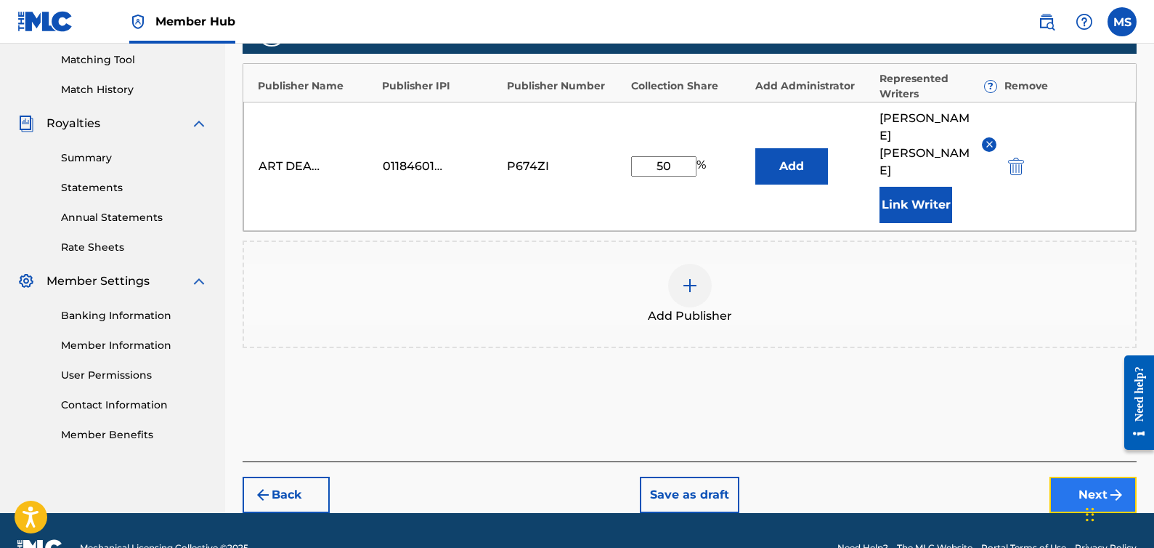
click at [1095, 477] on button "Next" at bounding box center [1093, 495] width 87 height 36
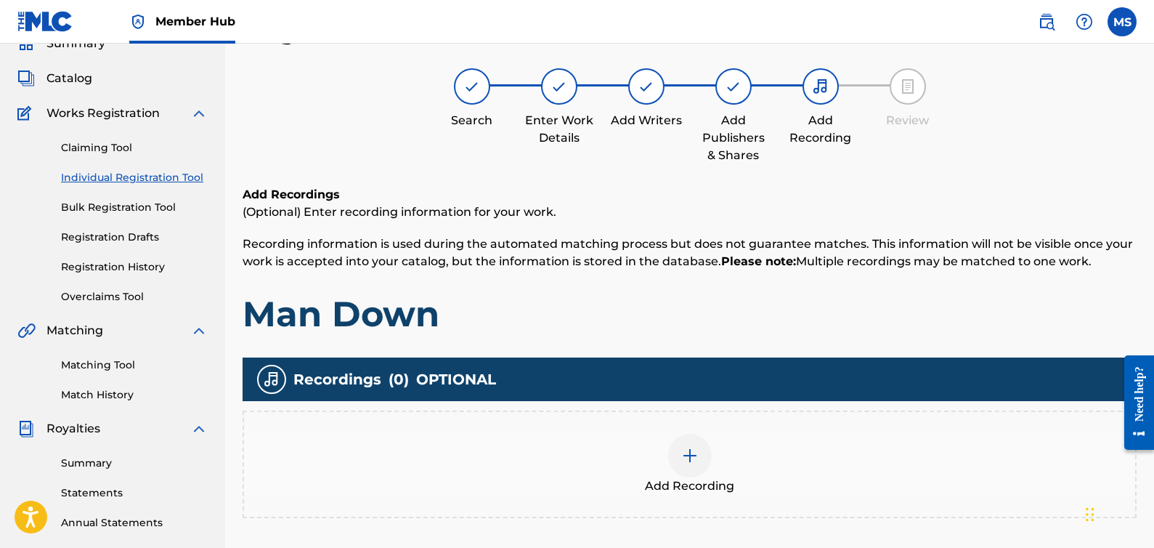
scroll to position [65, 0]
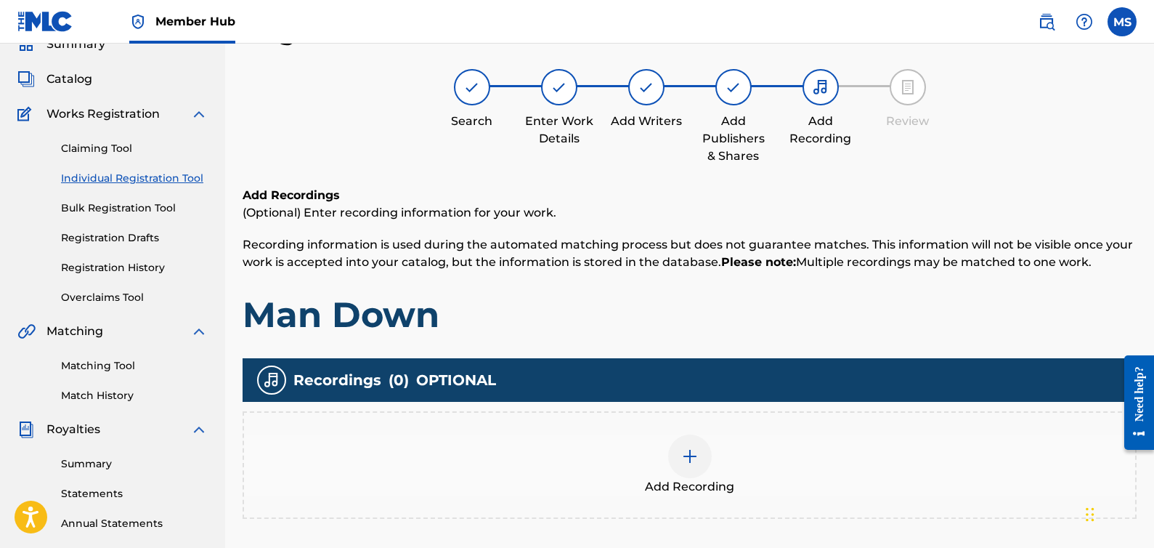
click at [679, 452] on div at bounding box center [690, 456] width 44 height 44
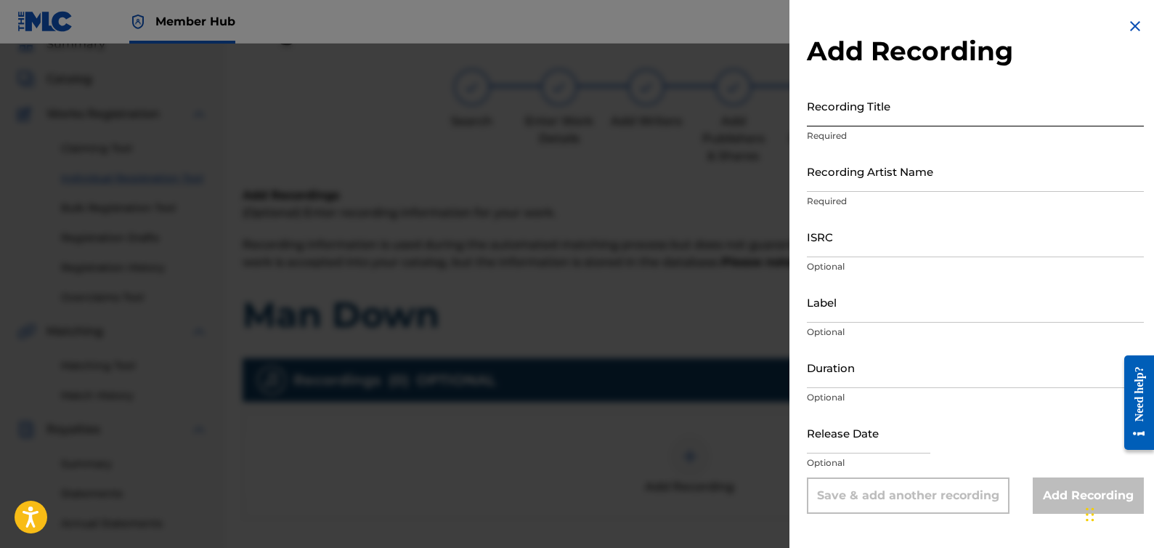
click at [895, 105] on input "Recording Title" at bounding box center [975, 105] width 337 height 41
type input "Man Down"
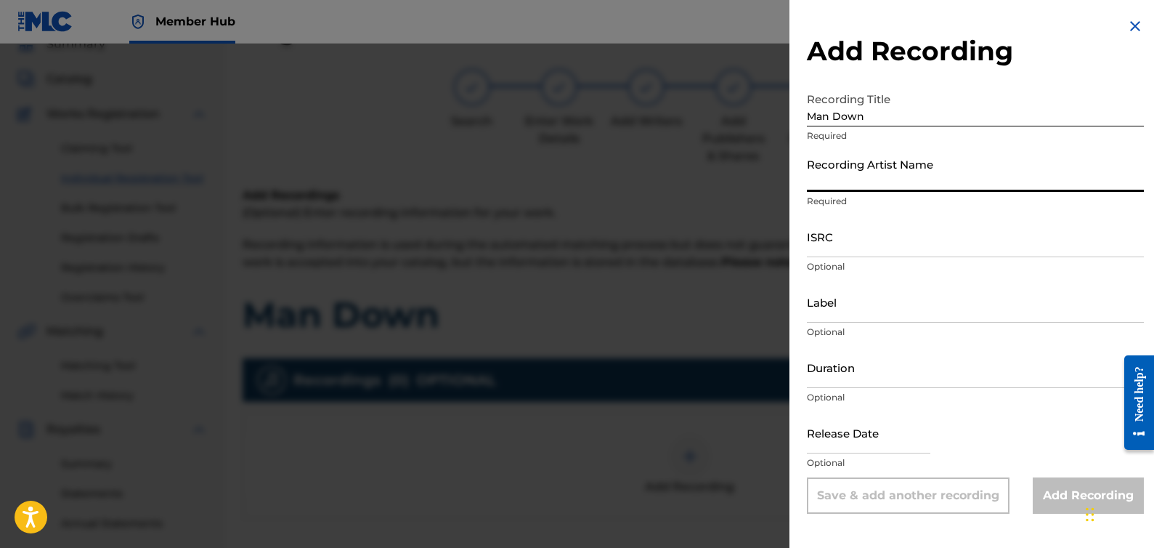
click at [889, 180] on input "Recording Artist Name" at bounding box center [975, 170] width 337 height 41
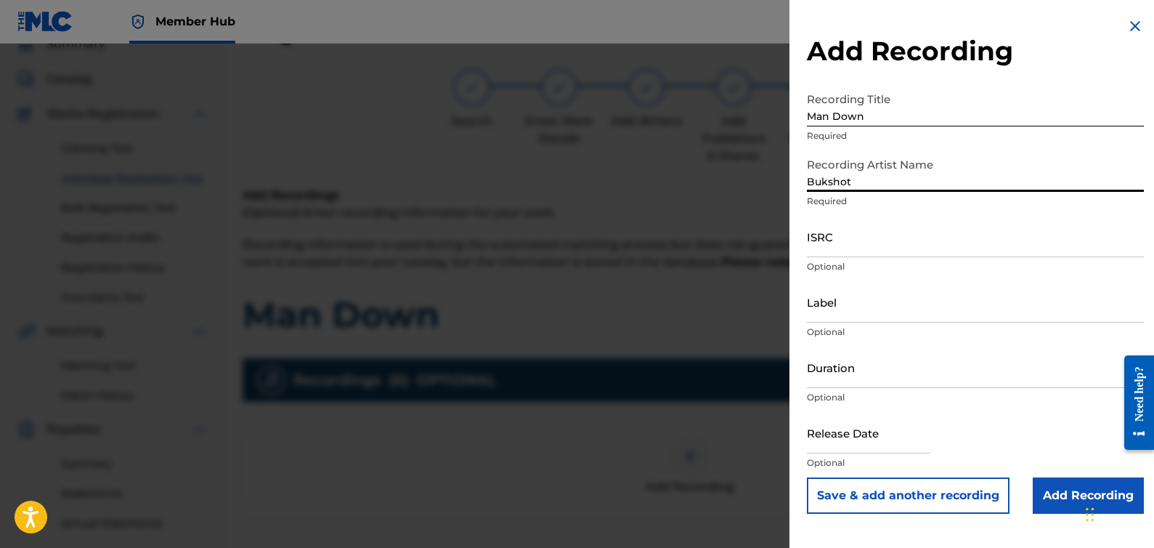
type input "Bukshot"
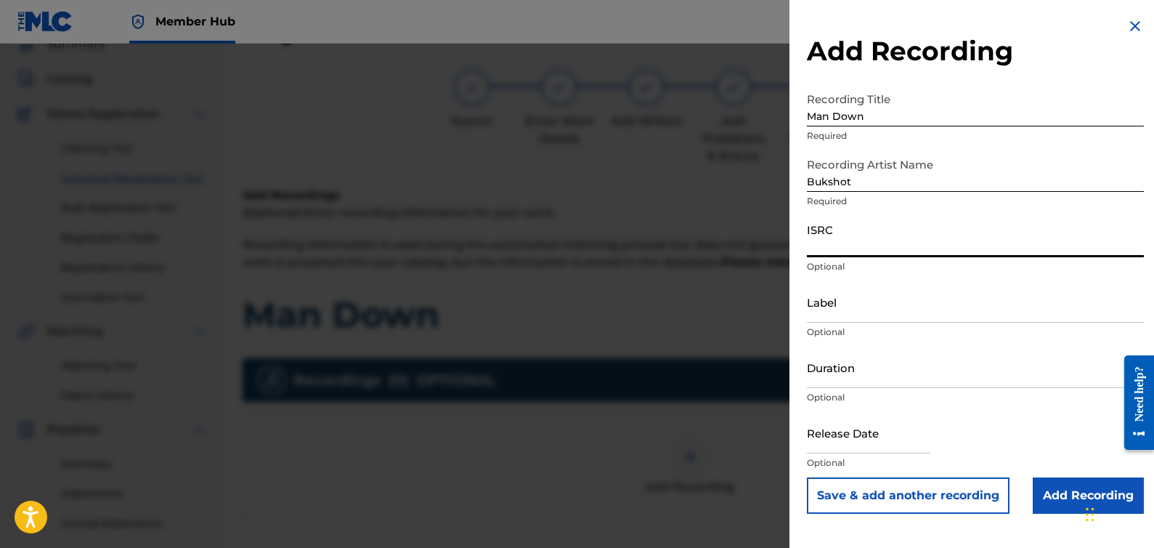
paste input "QZEQU2501311"
type input "QZEQU2501311"
click at [1056, 499] on input "Add Recording" at bounding box center [1088, 495] width 111 height 36
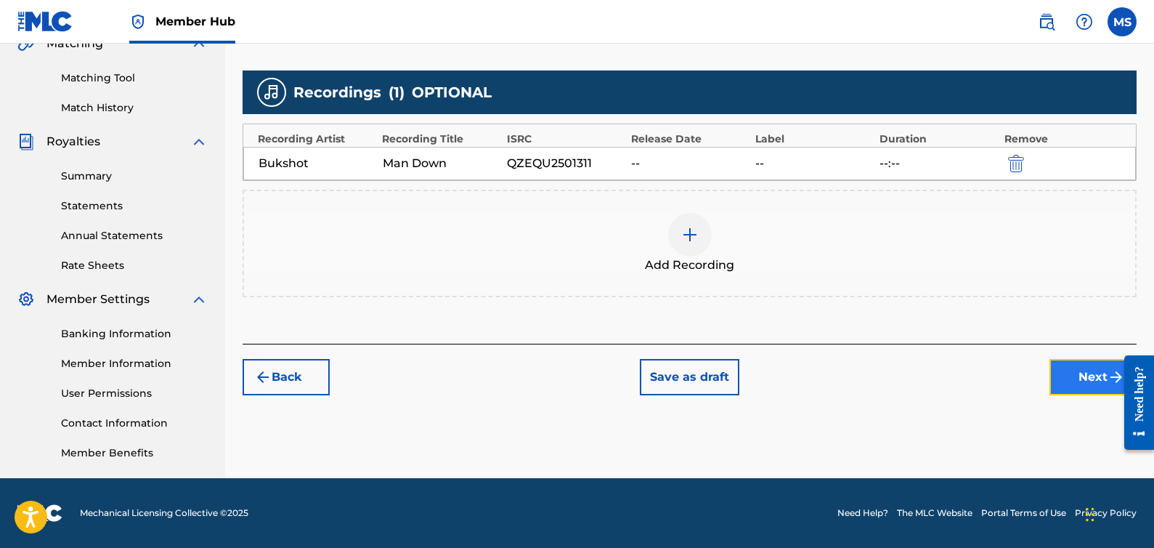
click at [1092, 379] on button "Next" at bounding box center [1093, 377] width 87 height 36
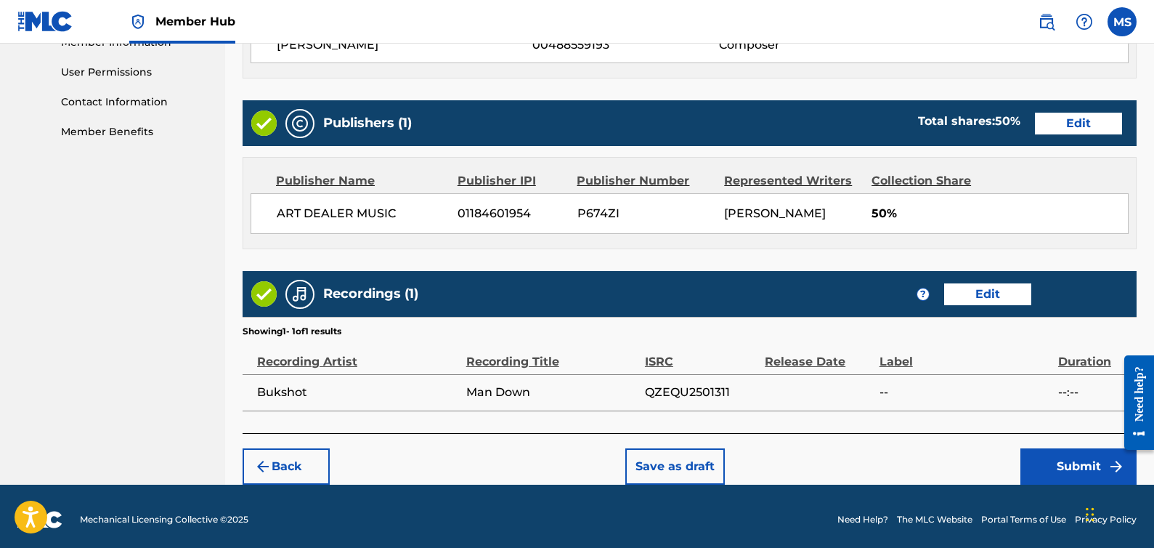
scroll to position [679, 0]
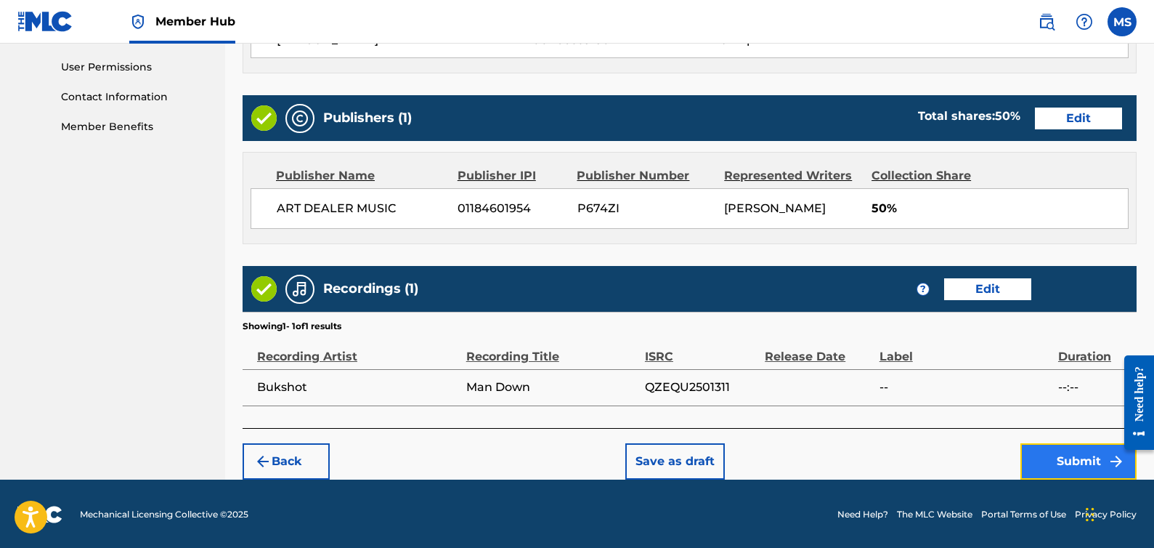
click at [1086, 462] on button "Submit" at bounding box center [1079, 461] width 116 height 36
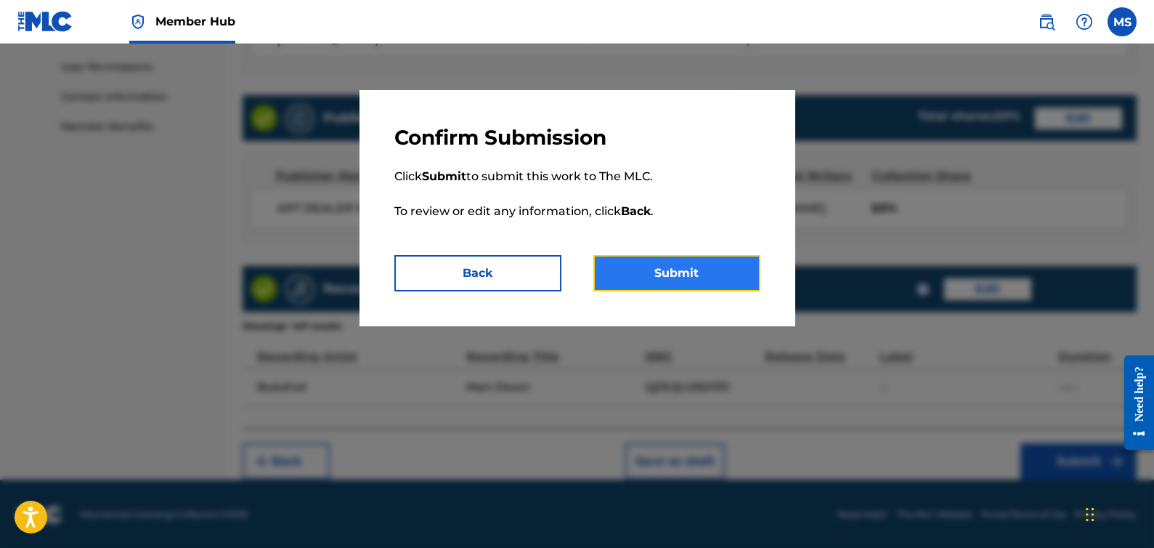
click at [712, 280] on button "Submit" at bounding box center [677, 273] width 167 height 36
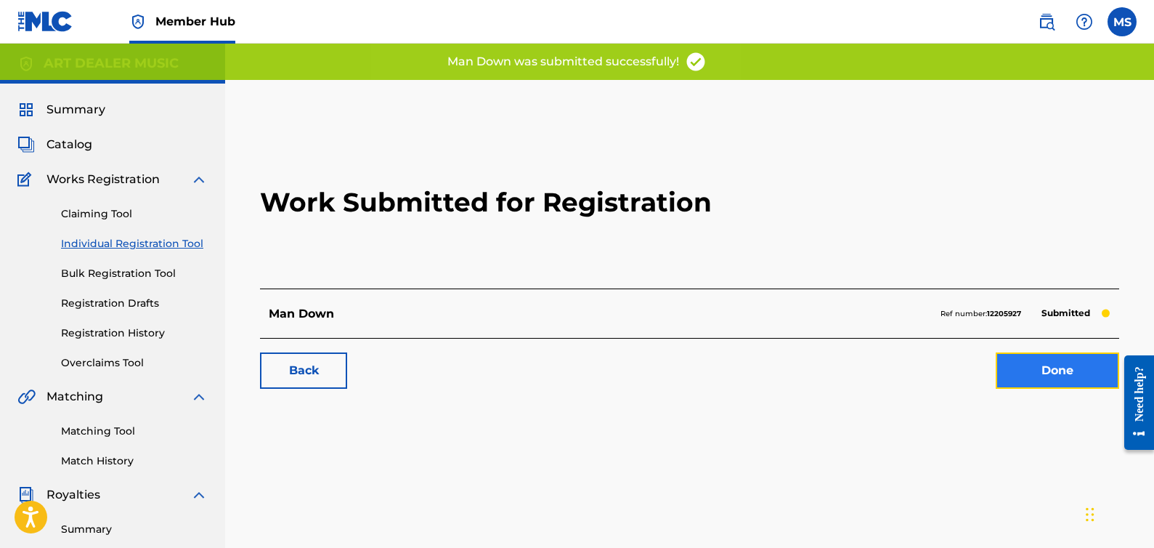
click at [1032, 374] on link "Done" at bounding box center [1058, 370] width 124 height 36
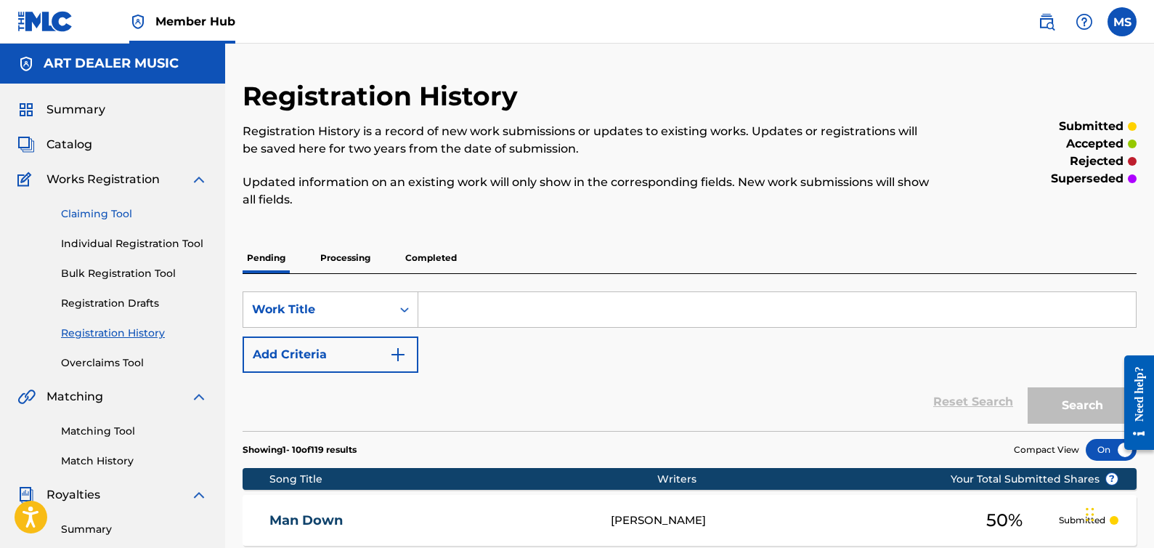
click at [140, 211] on link "Claiming Tool" at bounding box center [134, 213] width 147 height 15
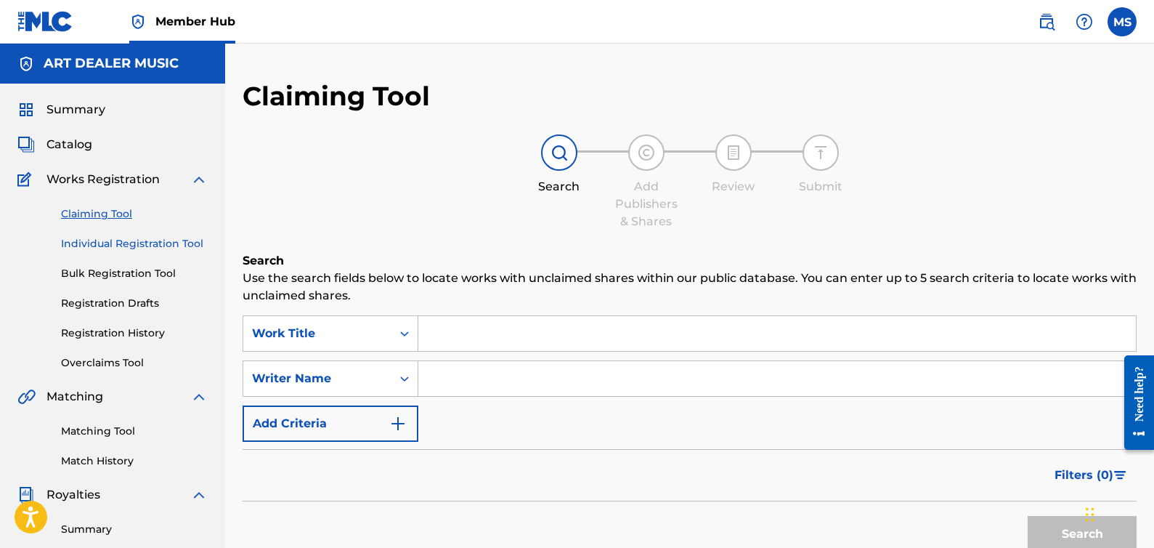
click at [113, 251] on link "Individual Registration Tool" at bounding box center [134, 243] width 147 height 15
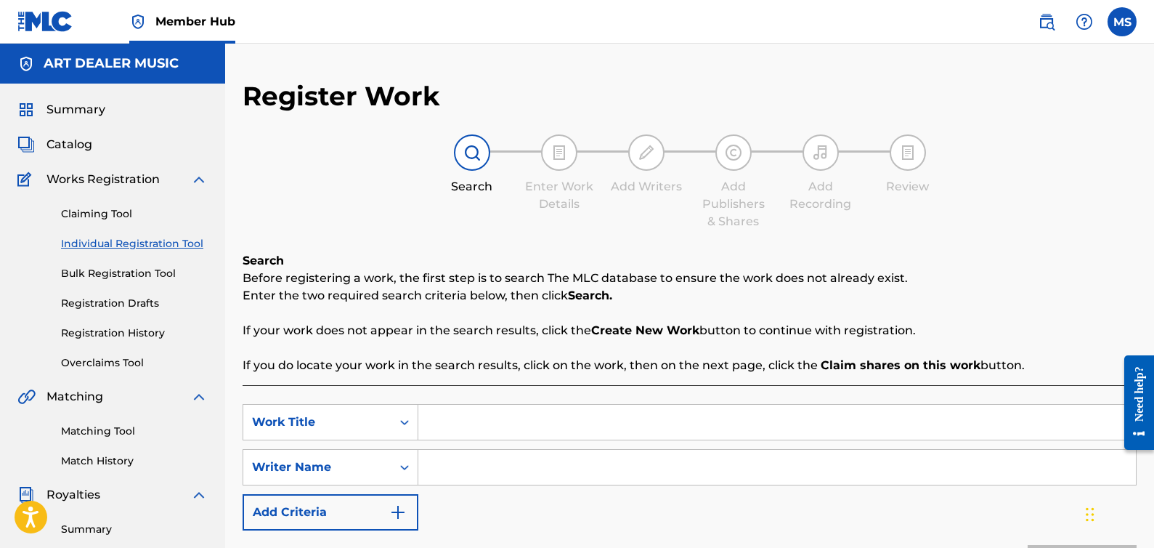
click at [451, 409] on input "Search Form" at bounding box center [777, 422] width 718 height 35
type input "Crazy"
click at [467, 467] on input "Search Form" at bounding box center [777, 467] width 718 height 35
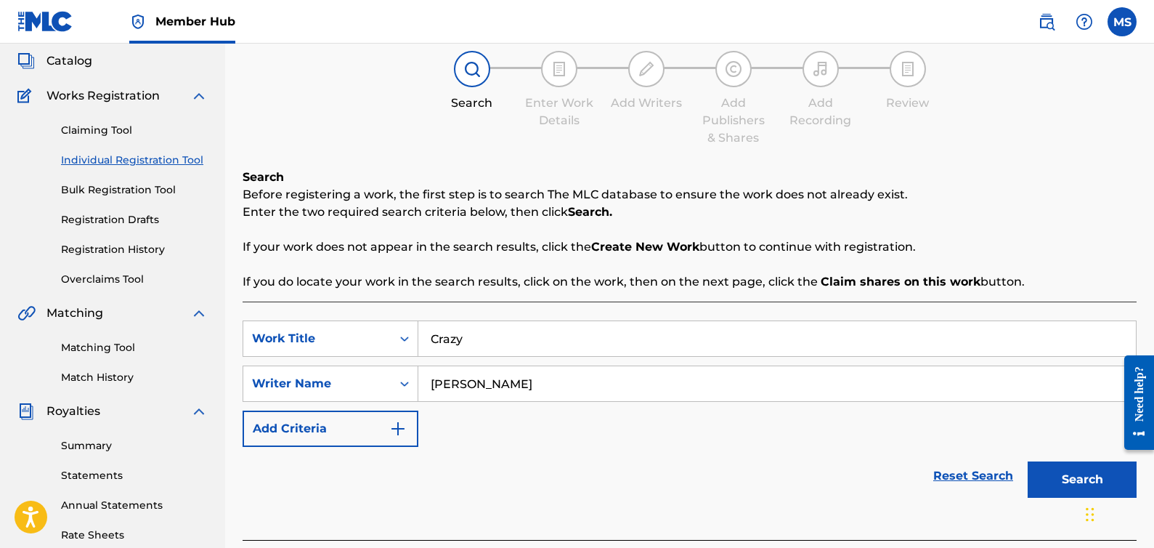
scroll to position [84, 0]
type input "[PERSON_NAME]"
click at [1064, 483] on button "Search" at bounding box center [1082, 479] width 109 height 36
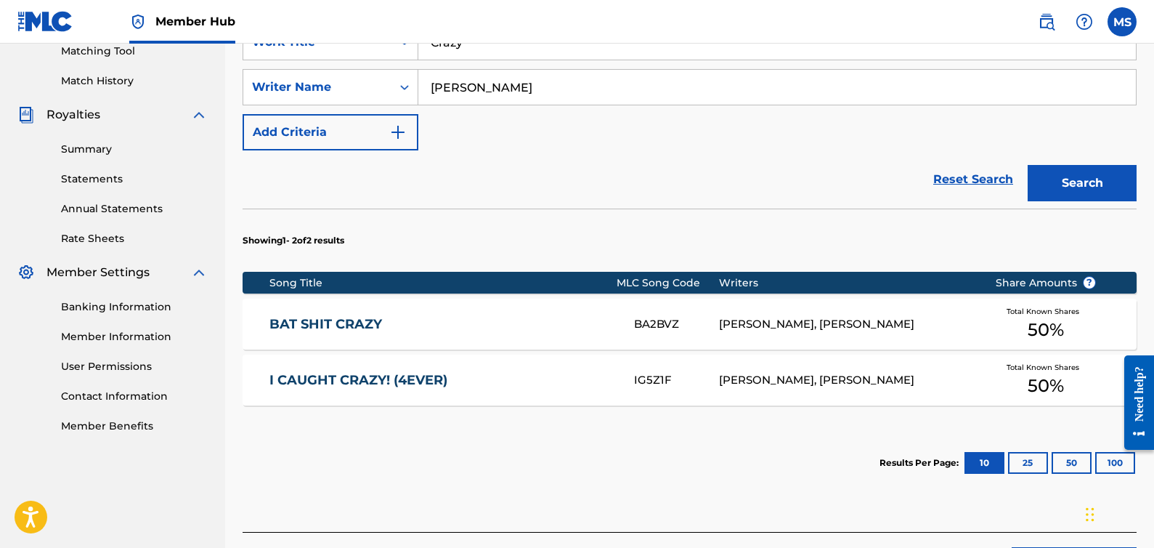
scroll to position [485, 0]
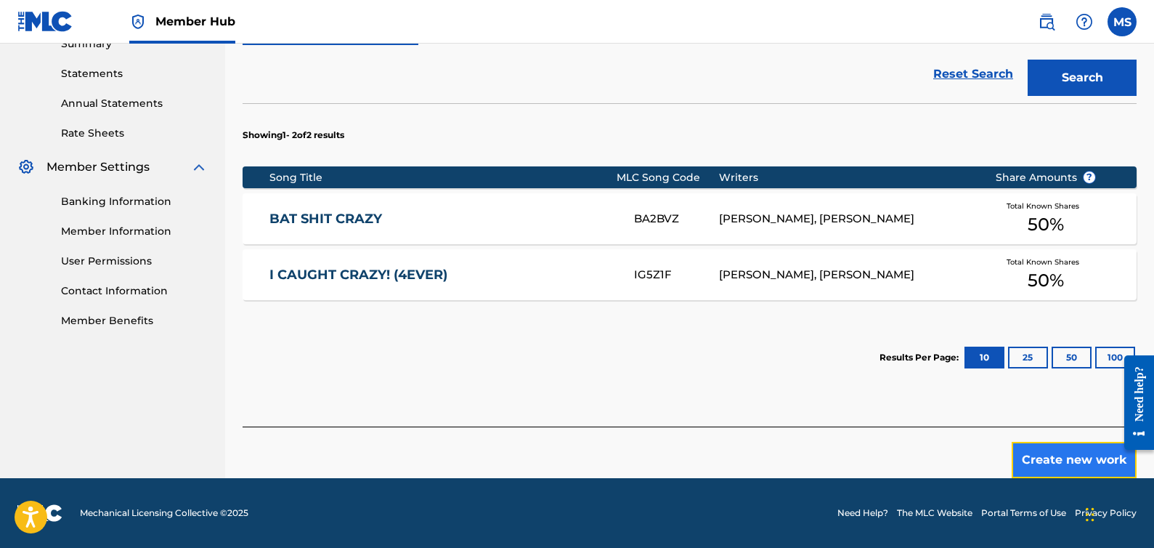
click at [1050, 475] on button "Create new work" at bounding box center [1074, 460] width 125 height 36
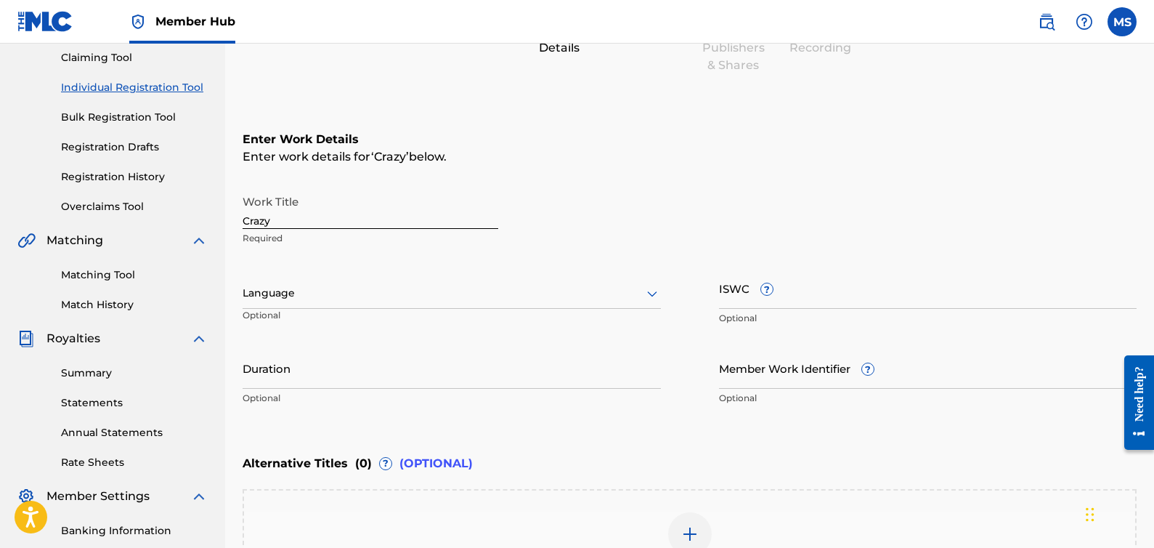
scroll to position [362, 0]
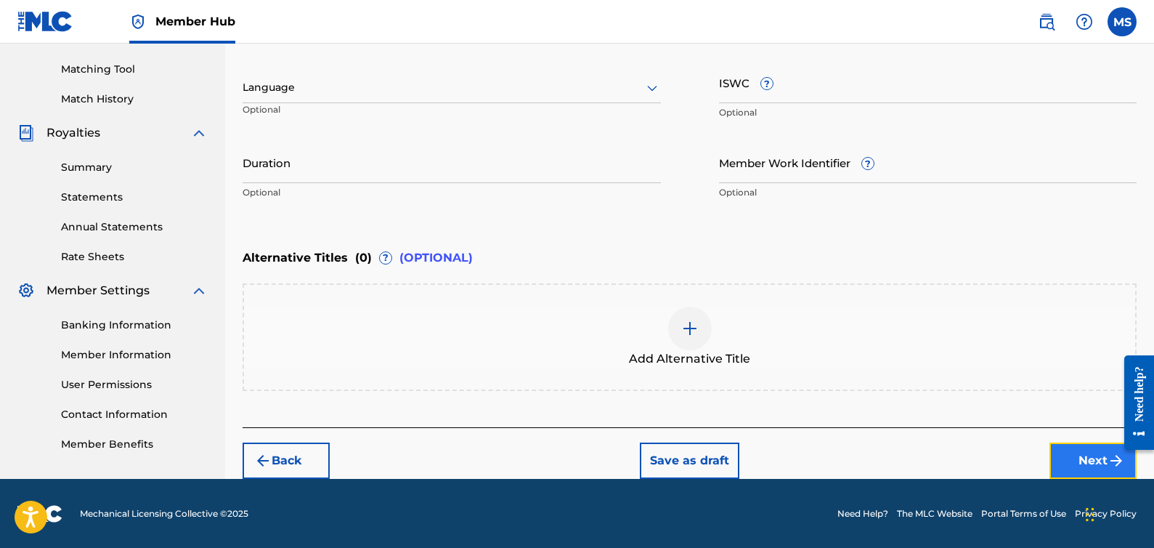
click at [1062, 461] on button "Next" at bounding box center [1093, 460] width 87 height 36
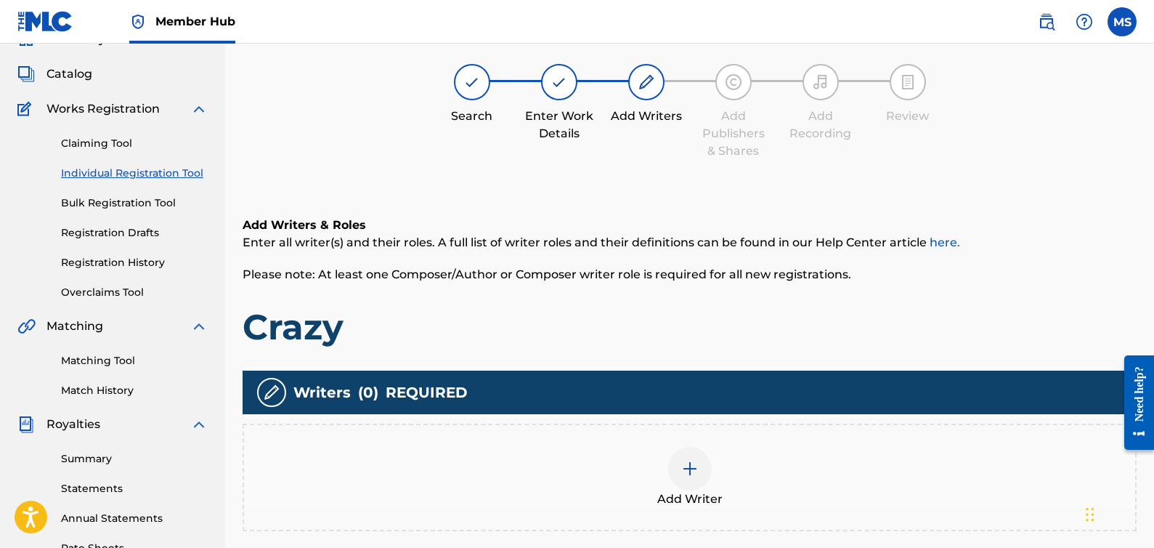
scroll to position [71, 0]
click at [683, 471] on img at bounding box center [689, 467] width 17 height 17
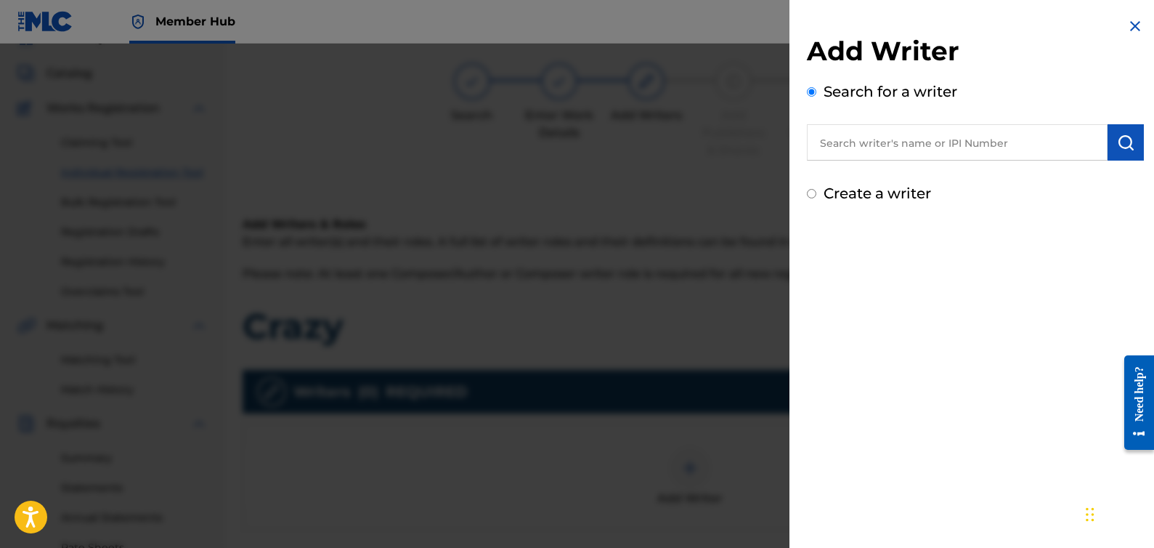
click at [860, 153] on input "text" at bounding box center [957, 142] width 301 height 36
type input "i"
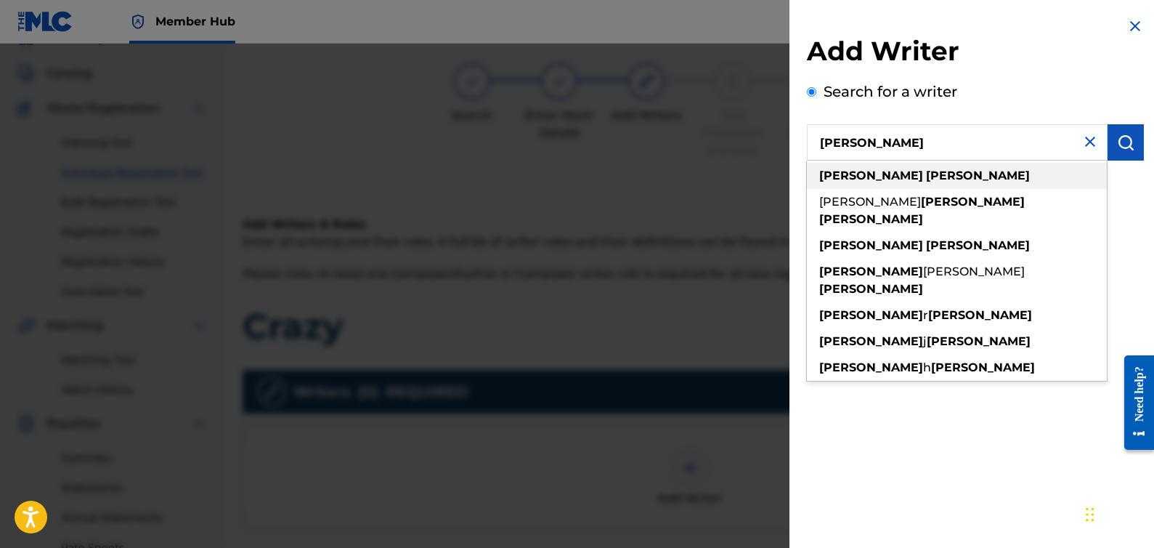
type input "[PERSON_NAME]"
click at [926, 181] on strong "[PERSON_NAME]" at bounding box center [978, 176] width 104 height 14
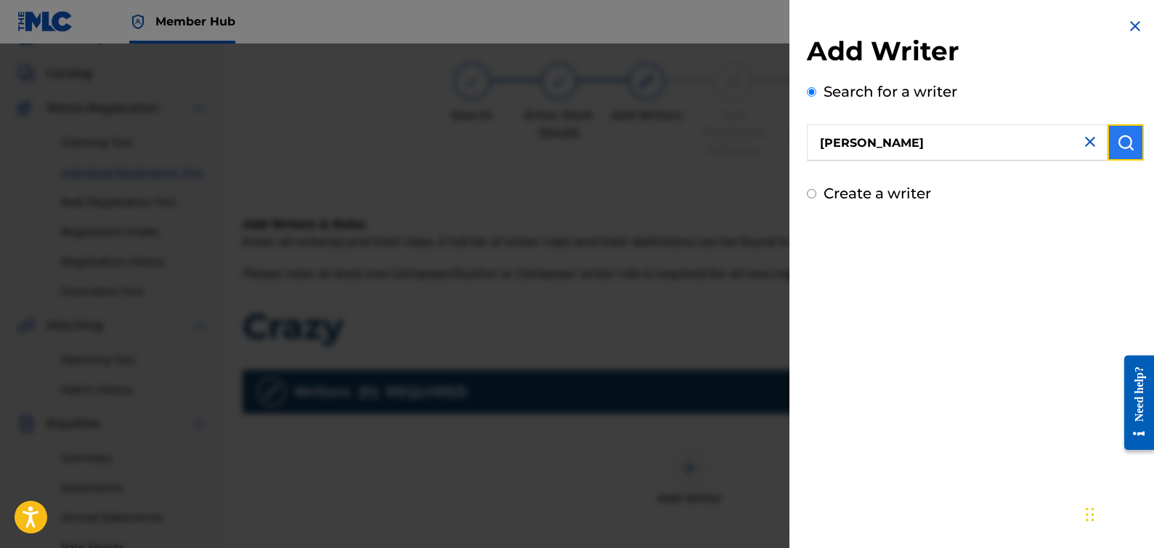
click at [1127, 144] on img "submit" at bounding box center [1125, 142] width 17 height 17
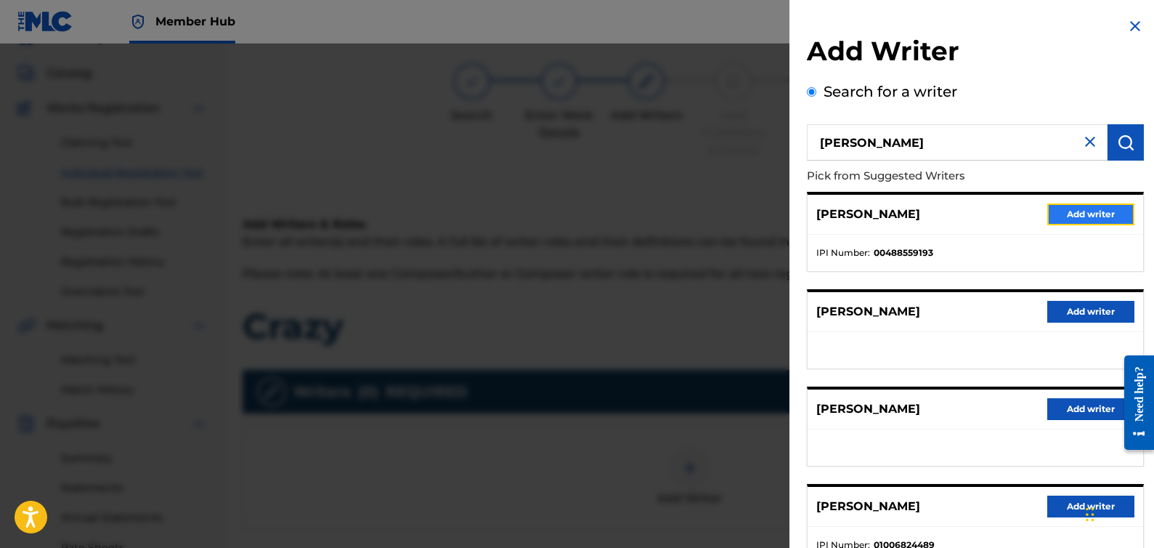
click at [1063, 214] on button "Add writer" at bounding box center [1091, 214] width 87 height 22
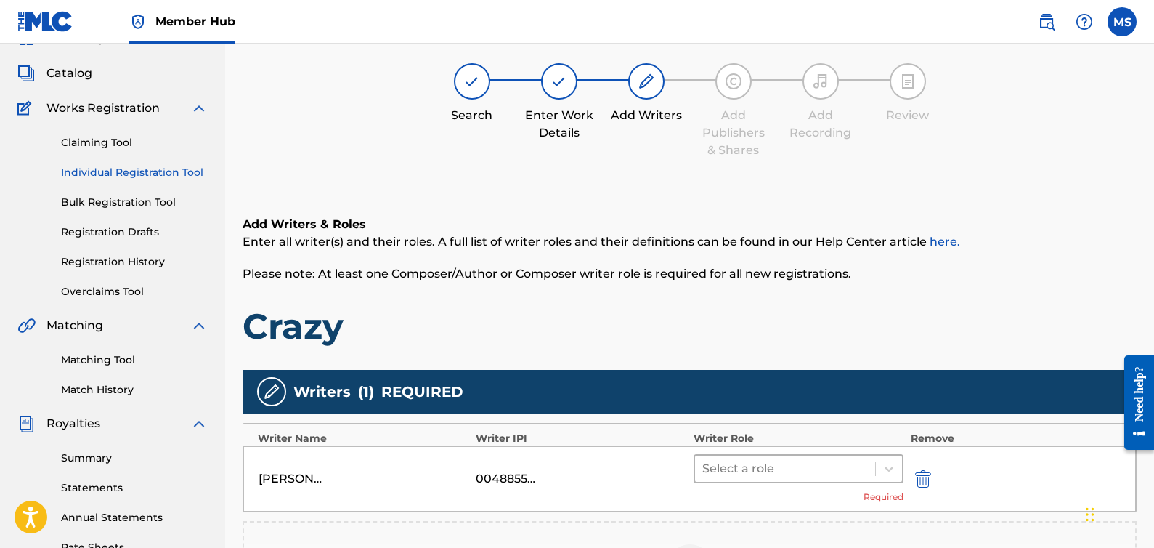
click at [863, 464] on div at bounding box center [786, 468] width 166 height 20
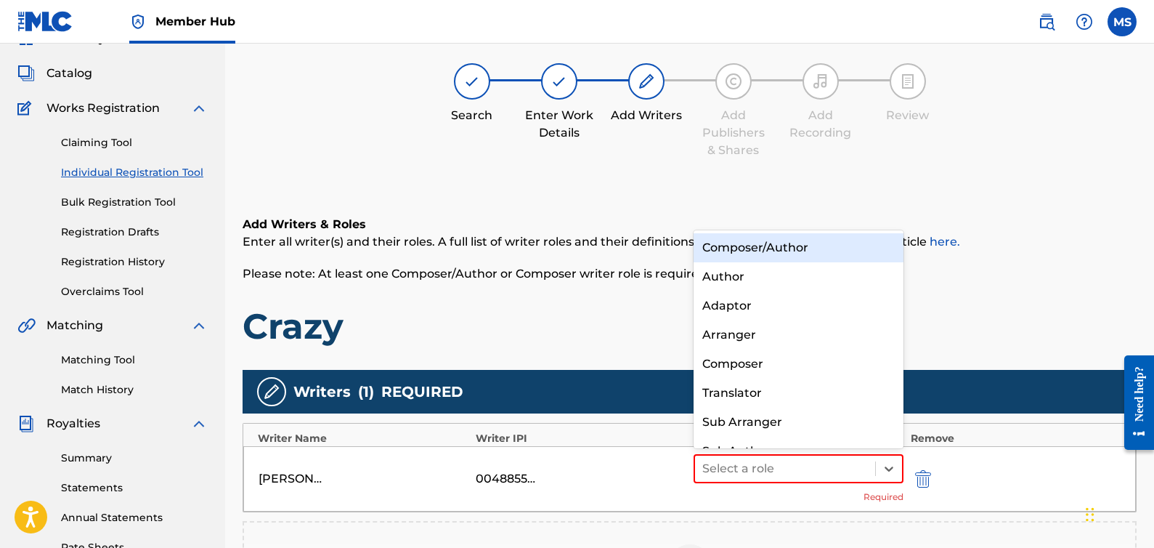
scroll to position [20, 0]
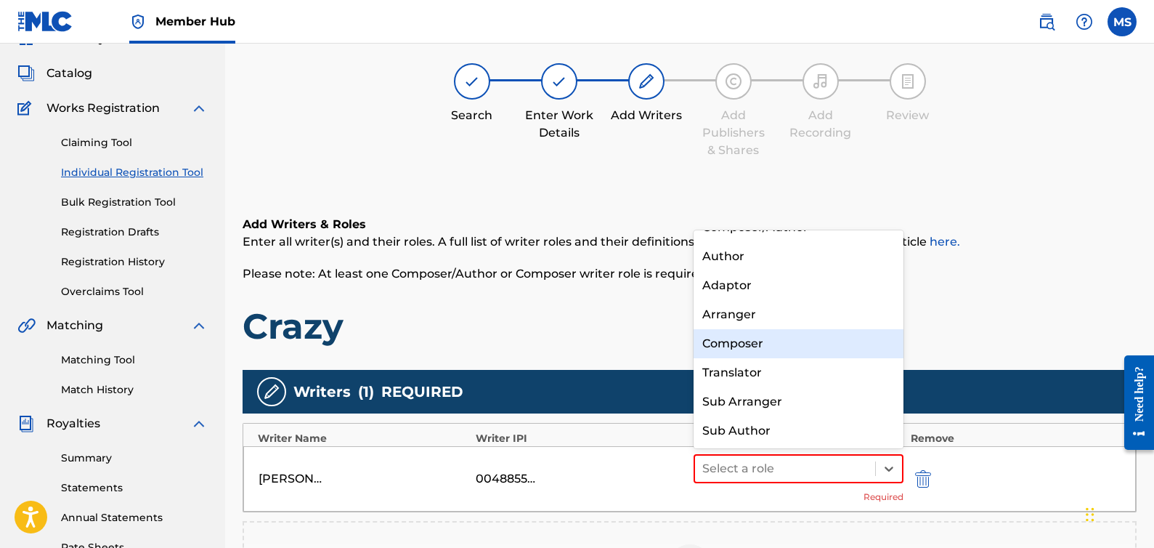
click at [804, 347] on div "Composer" at bounding box center [799, 343] width 210 height 29
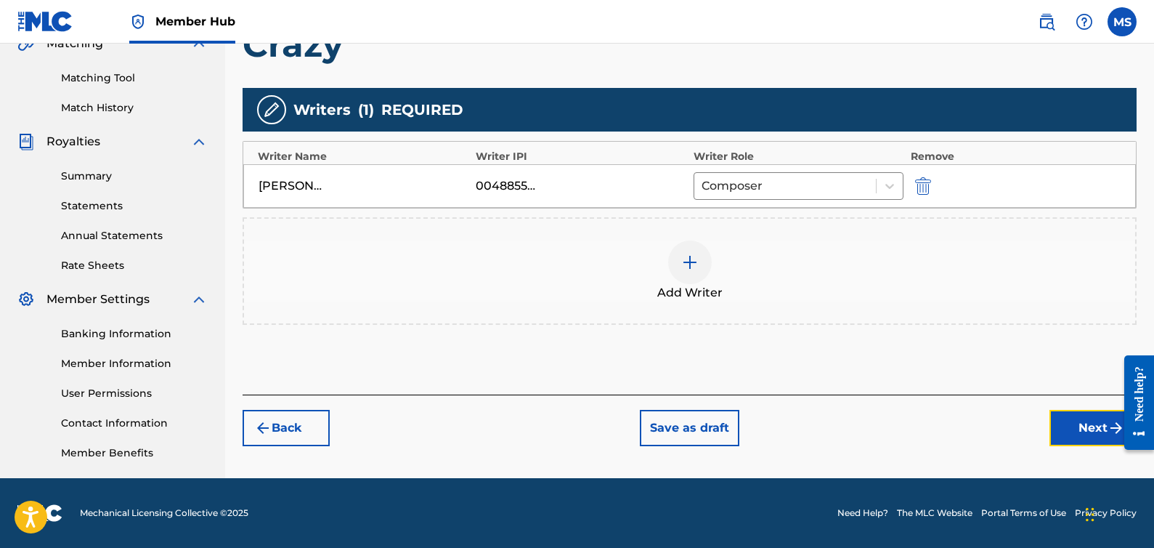
click at [1084, 429] on button "Next" at bounding box center [1093, 428] width 87 height 36
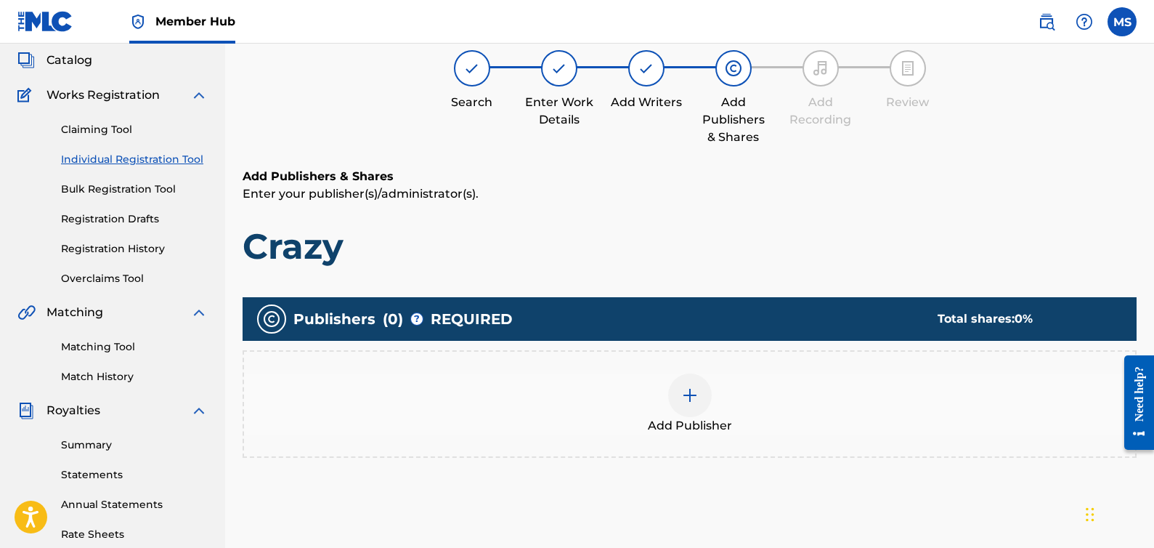
scroll to position [110, 0]
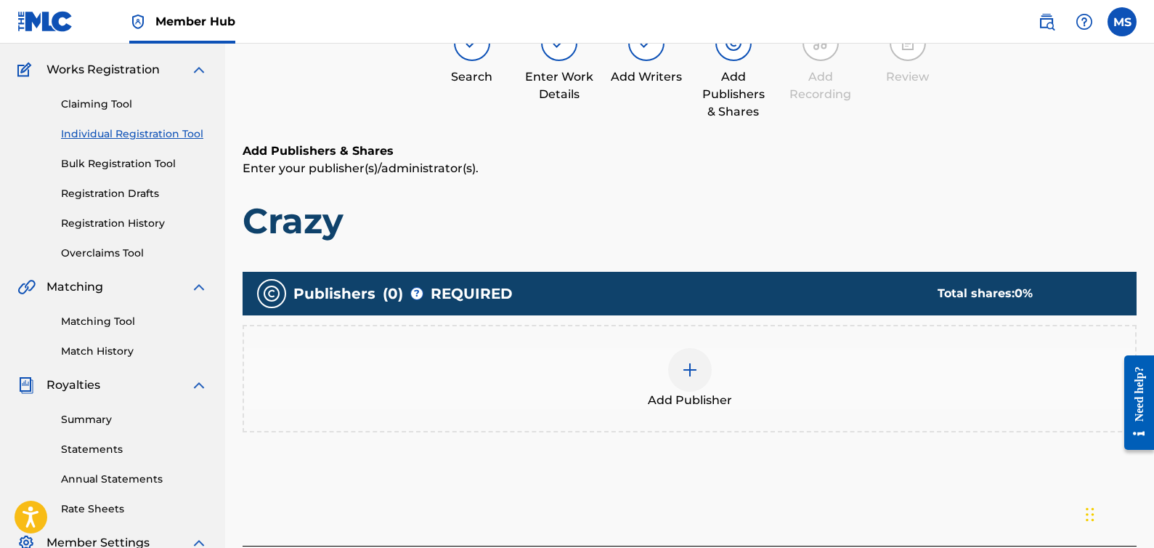
click at [695, 368] on img at bounding box center [689, 369] width 17 height 17
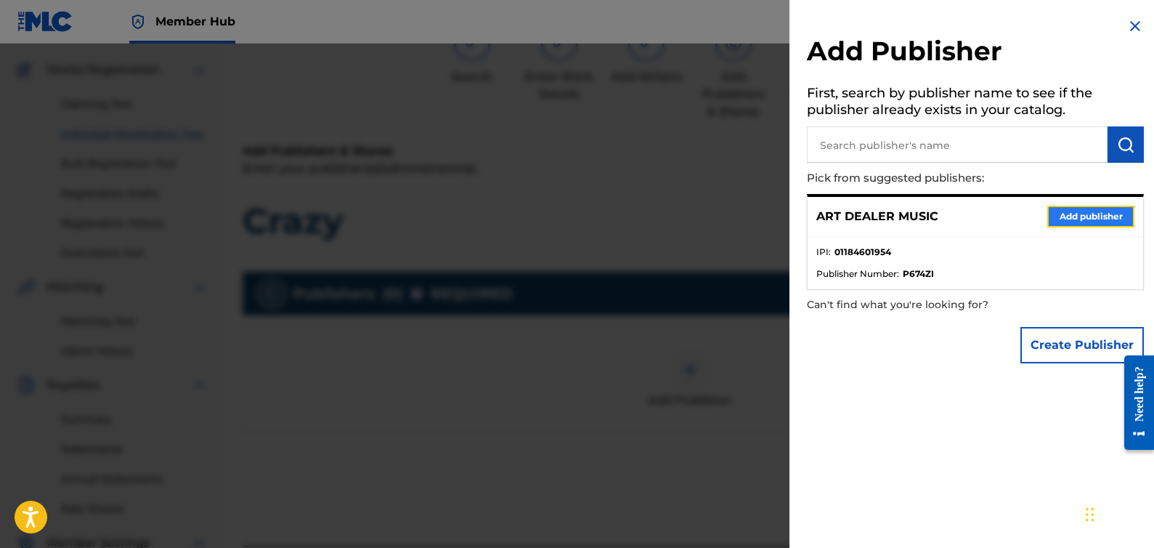
click at [1100, 222] on button "Add publisher" at bounding box center [1091, 217] width 87 height 22
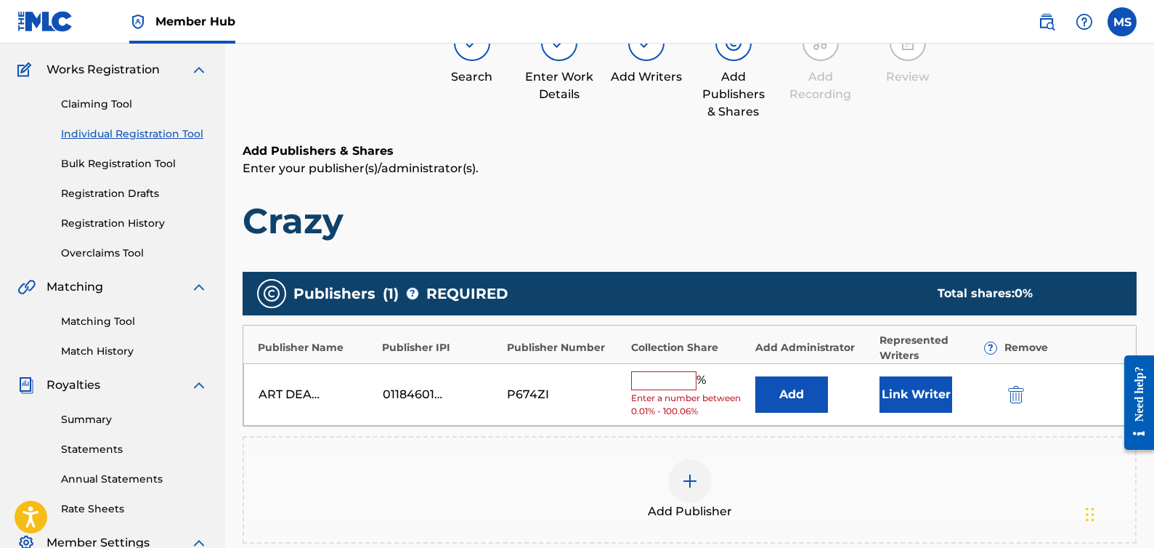
click at [650, 389] on input "text" at bounding box center [663, 380] width 65 height 19
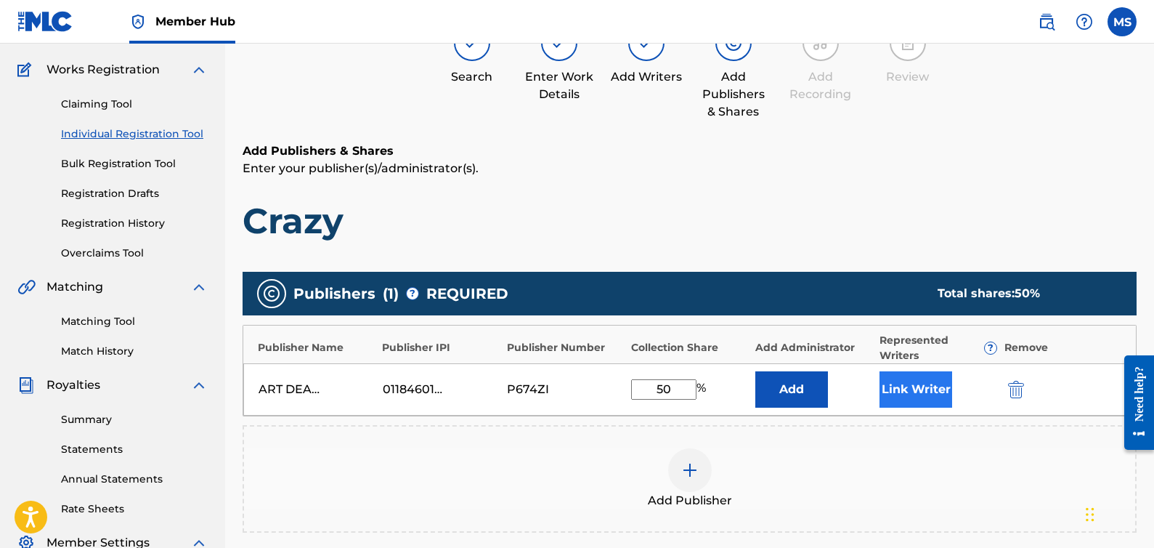
type input "50"
click at [908, 385] on button "Link Writer" at bounding box center [916, 389] width 73 height 36
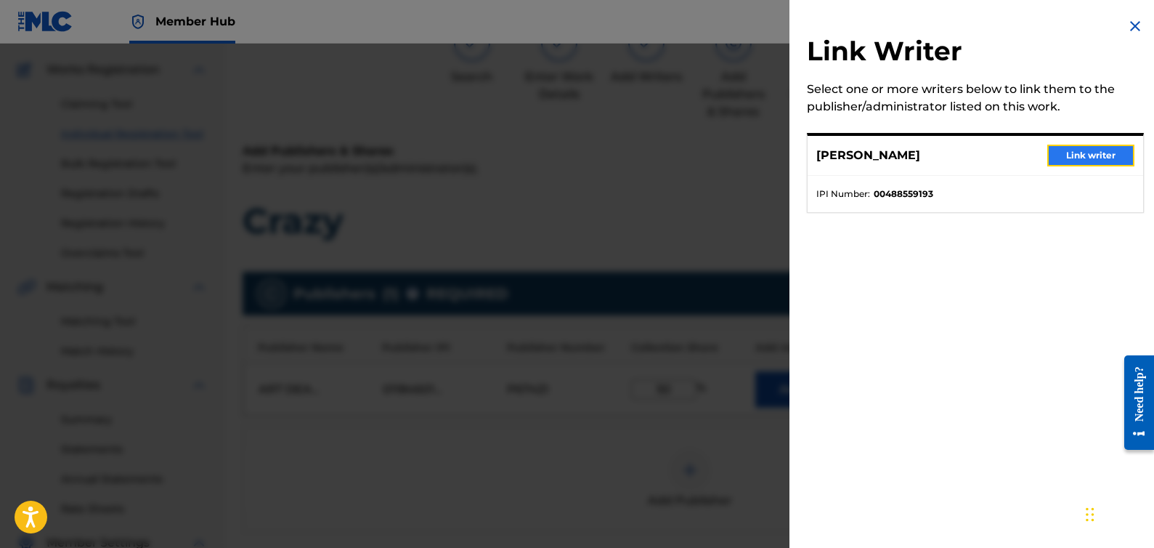
click at [1078, 150] on button "Link writer" at bounding box center [1091, 156] width 87 height 22
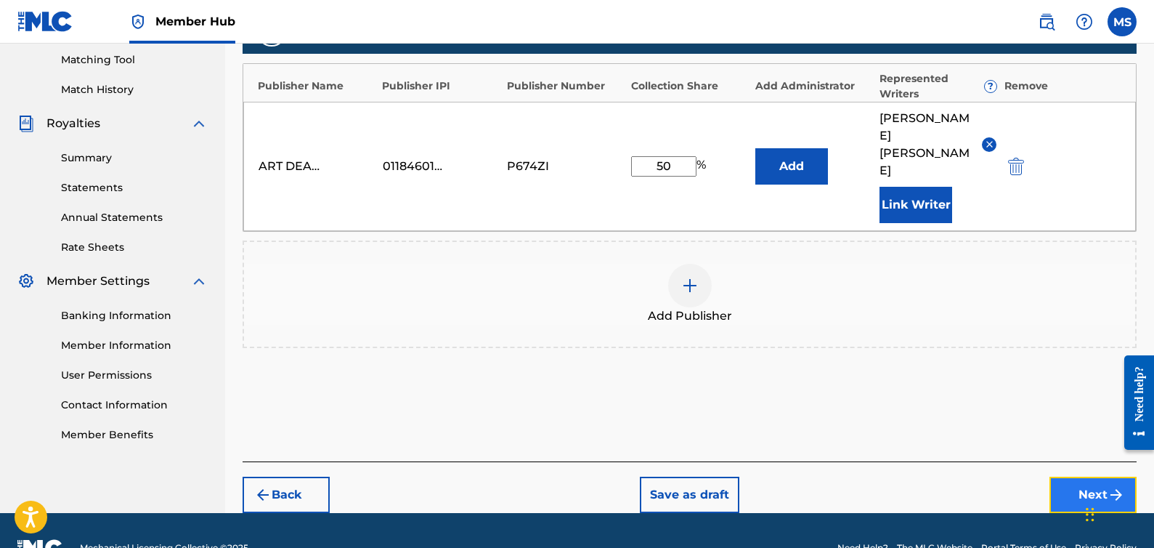
click at [1071, 477] on button "Next" at bounding box center [1093, 495] width 87 height 36
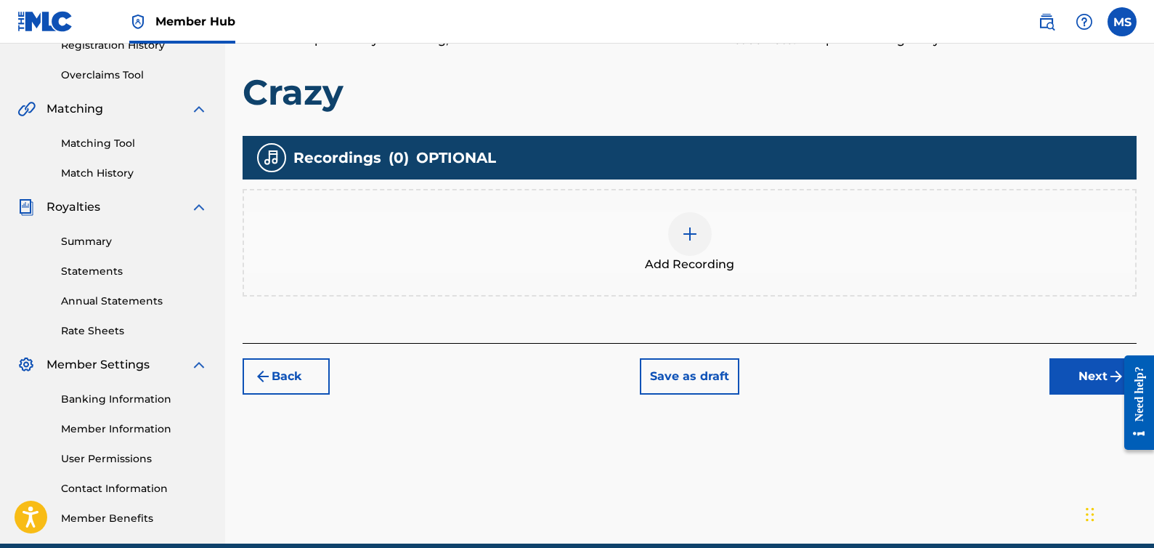
scroll to position [291, 0]
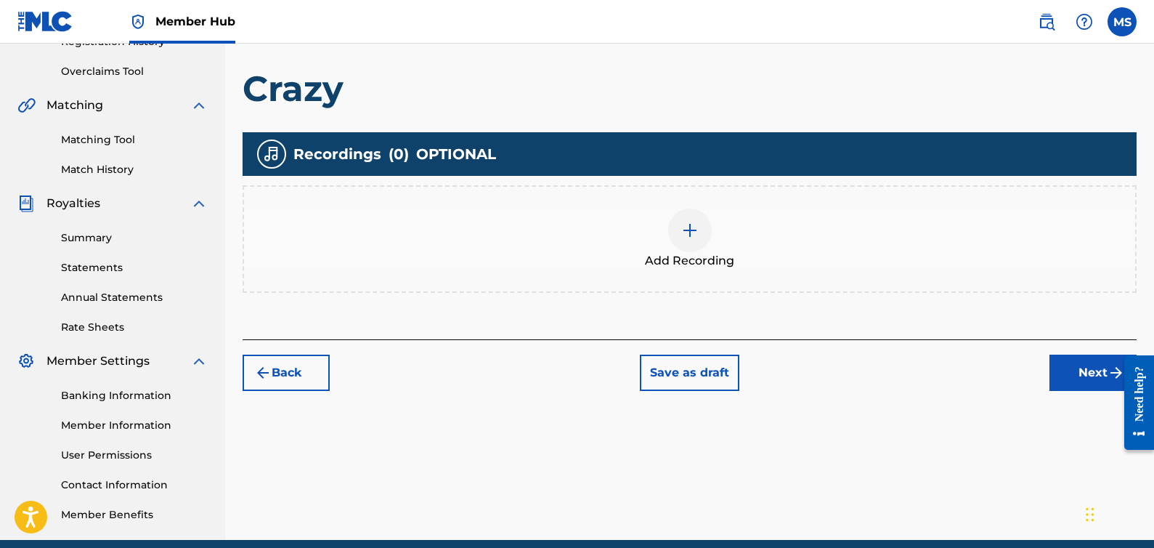
click at [683, 228] on img at bounding box center [689, 230] width 17 height 17
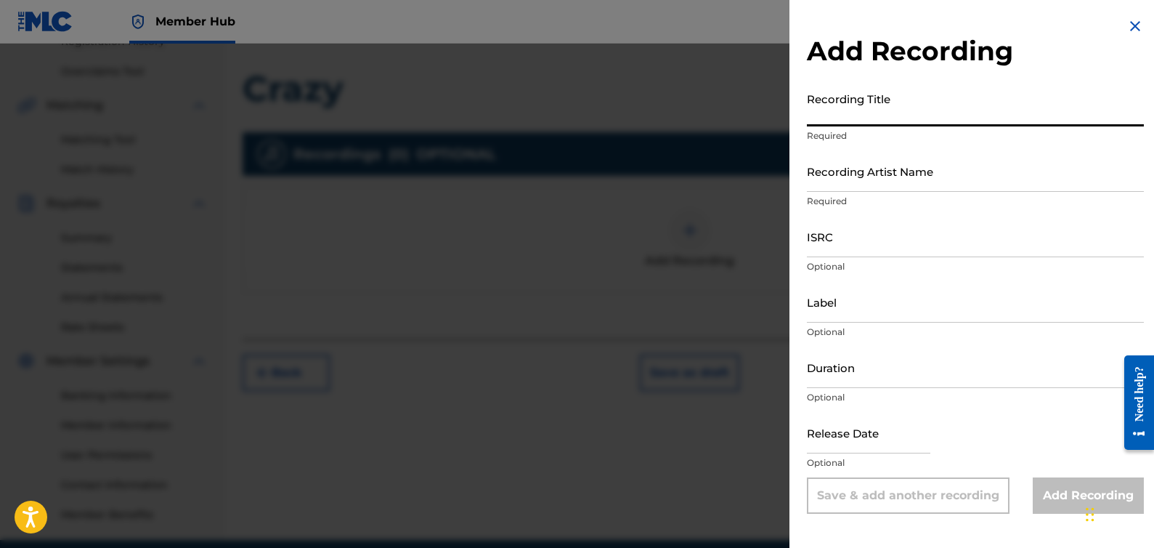
click at [889, 114] on input "Recording Title" at bounding box center [975, 105] width 337 height 41
type input "Crazy"
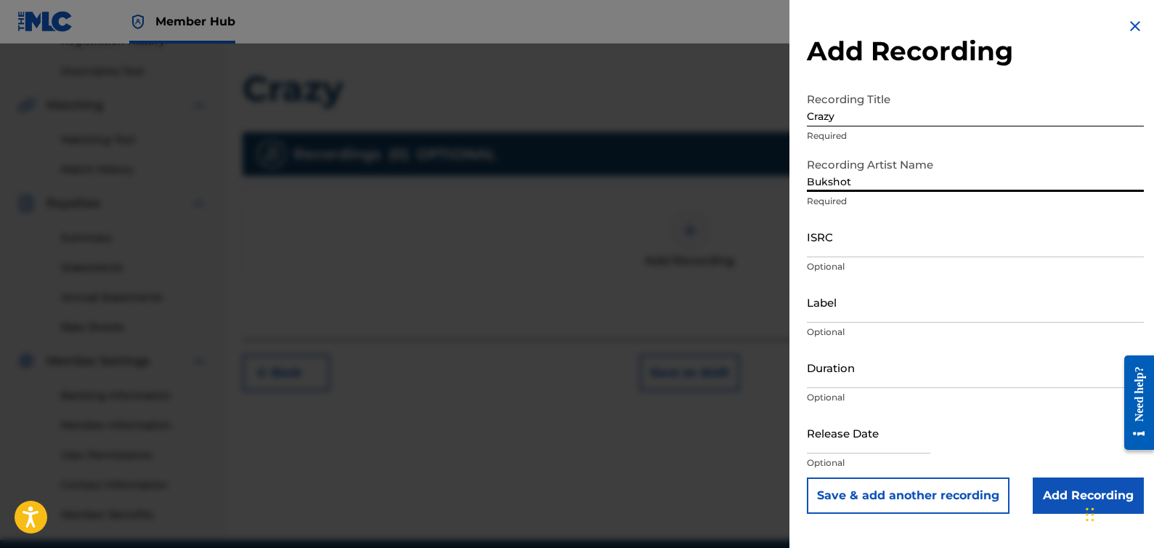
type input "Bukshot"
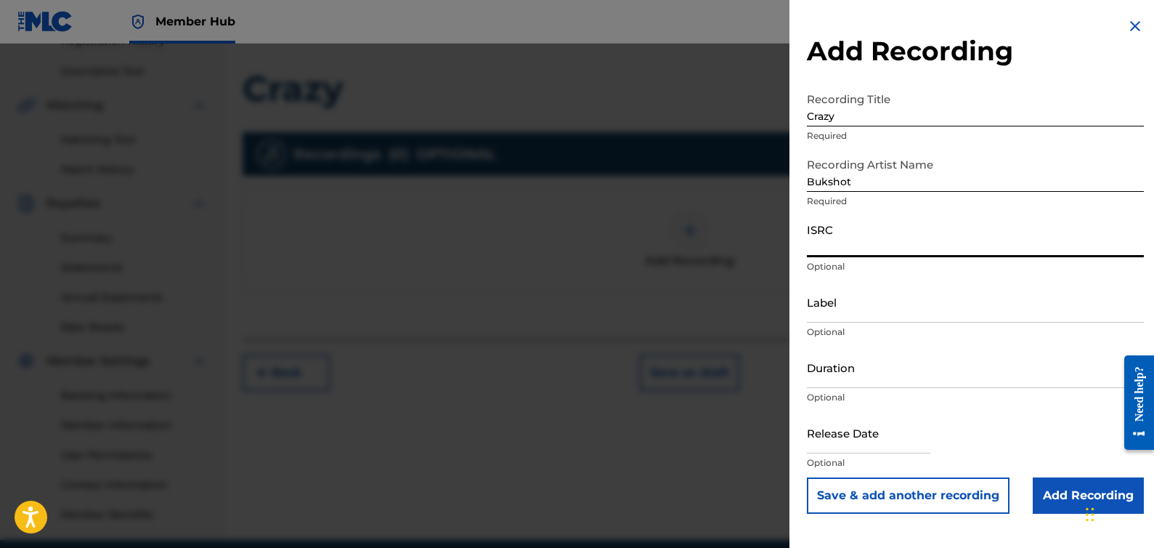
paste input "USHM21612320"
type input "USHM21612320"
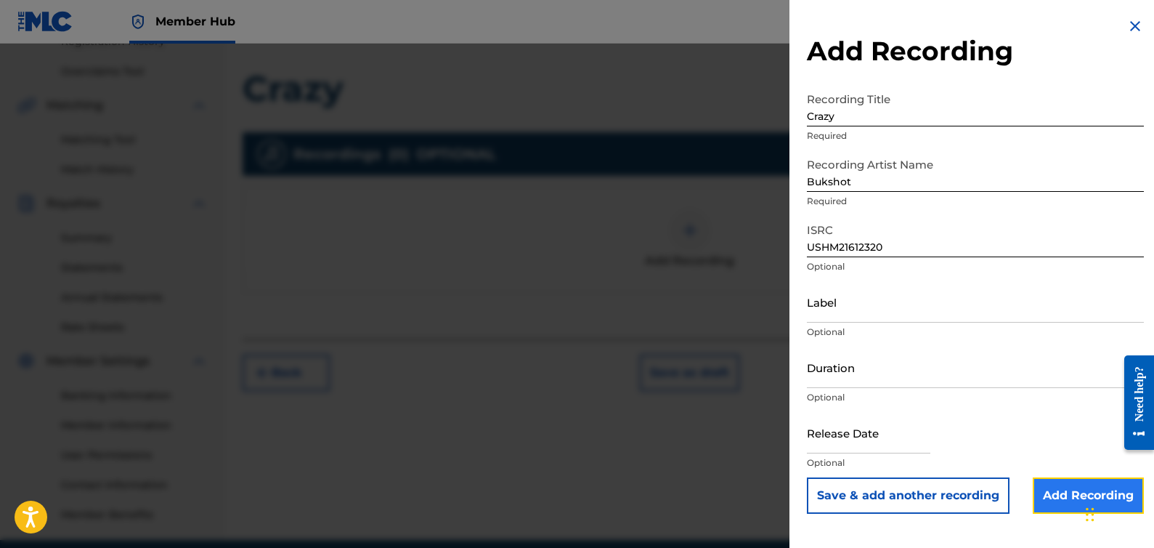
click at [1067, 498] on input "Add Recording" at bounding box center [1088, 495] width 111 height 36
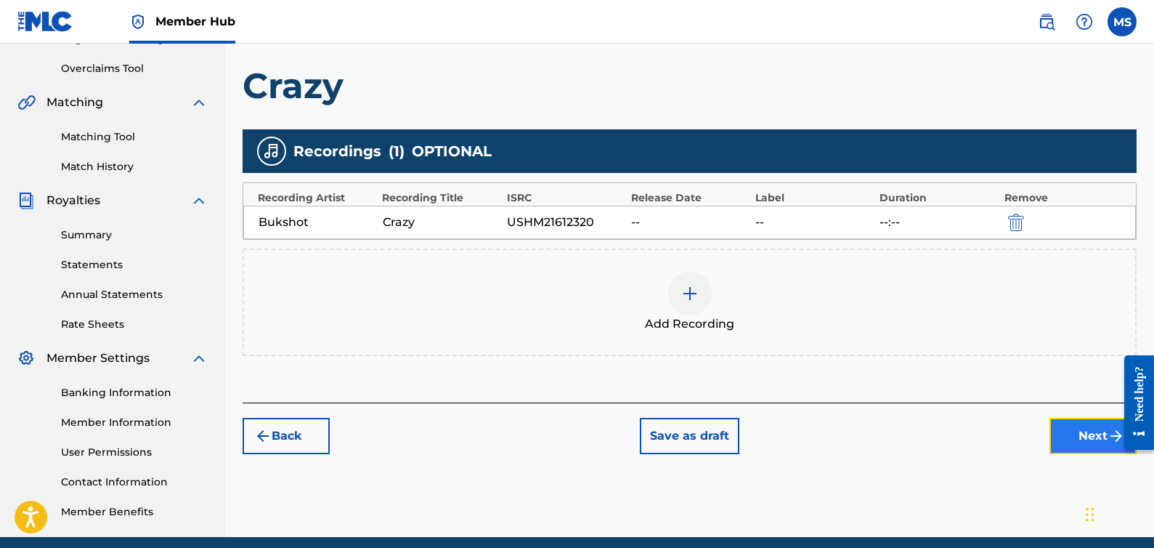
click at [1072, 424] on button "Next" at bounding box center [1093, 436] width 87 height 36
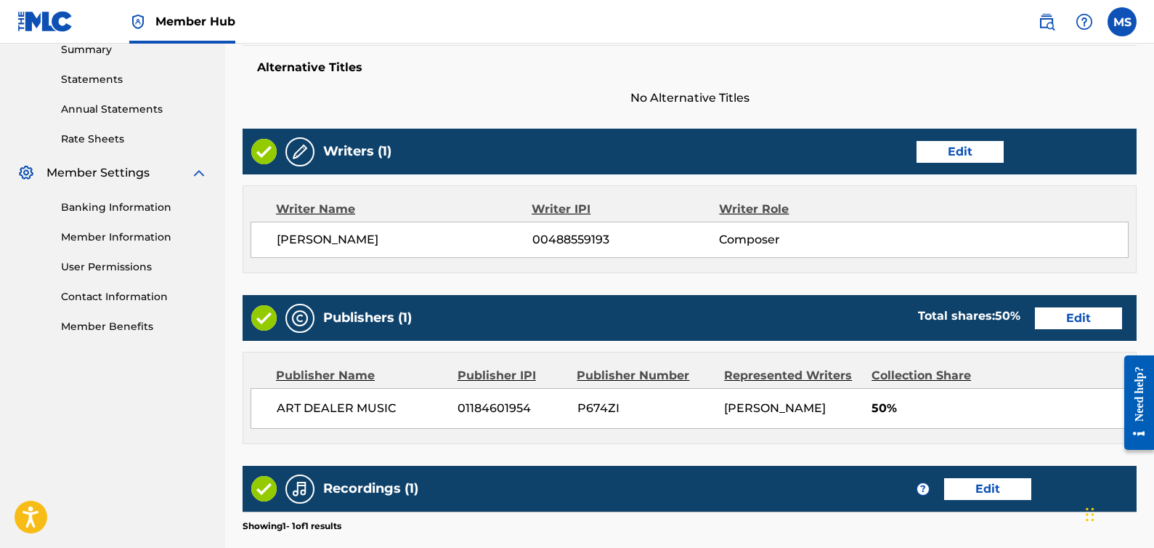
scroll to position [679, 0]
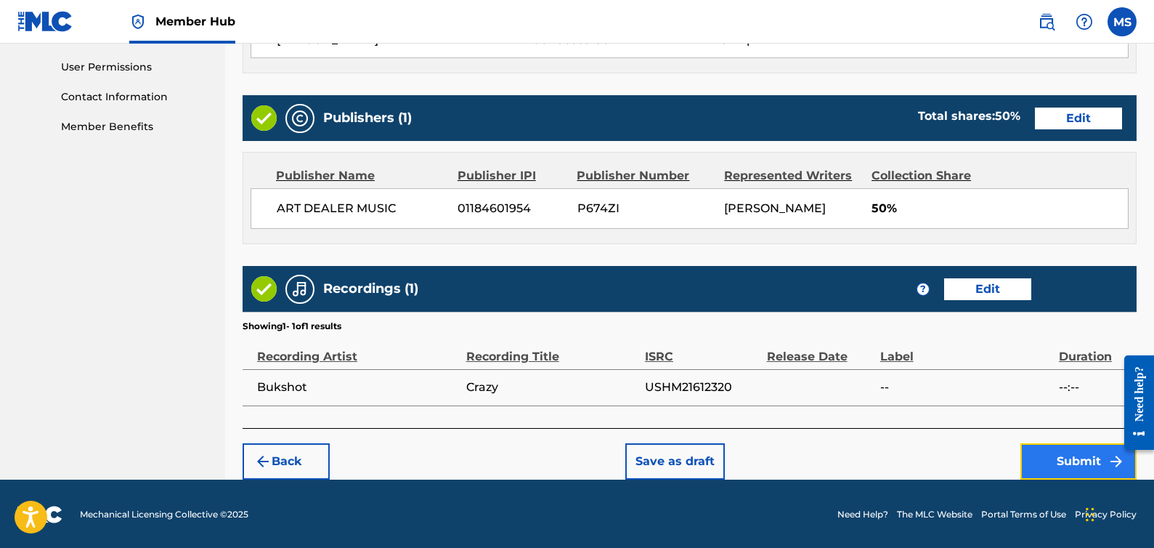
click at [1048, 458] on button "Submit" at bounding box center [1079, 461] width 116 height 36
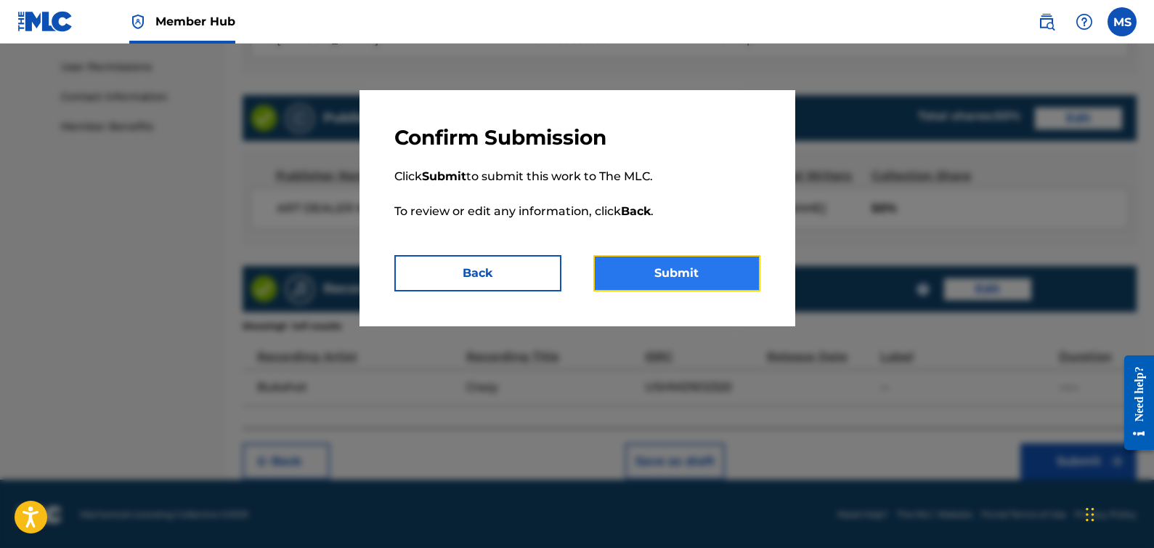
click at [724, 271] on button "Submit" at bounding box center [677, 273] width 167 height 36
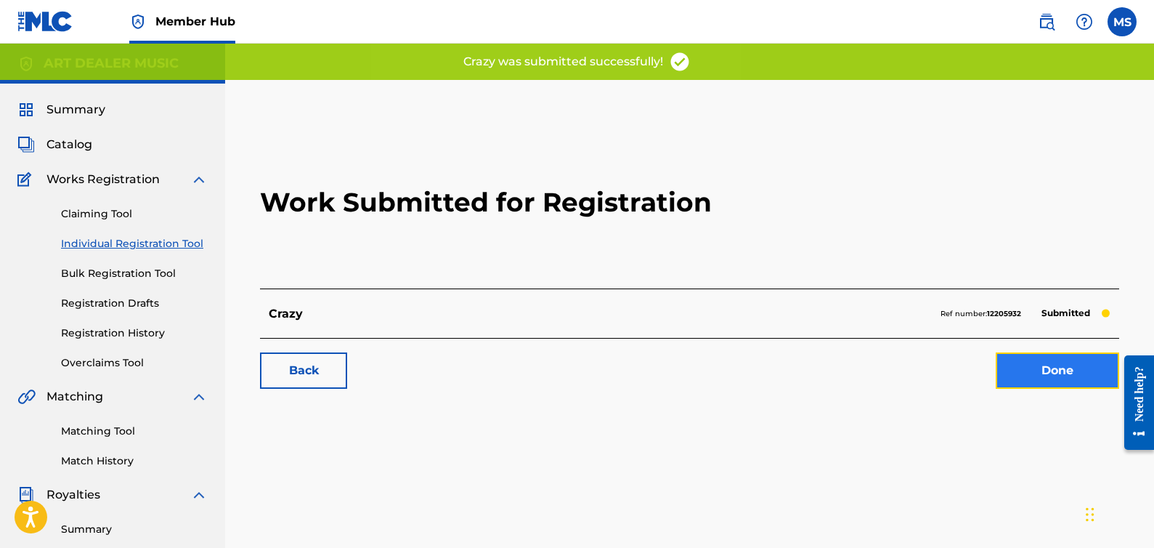
click at [1037, 370] on link "Done" at bounding box center [1058, 370] width 124 height 36
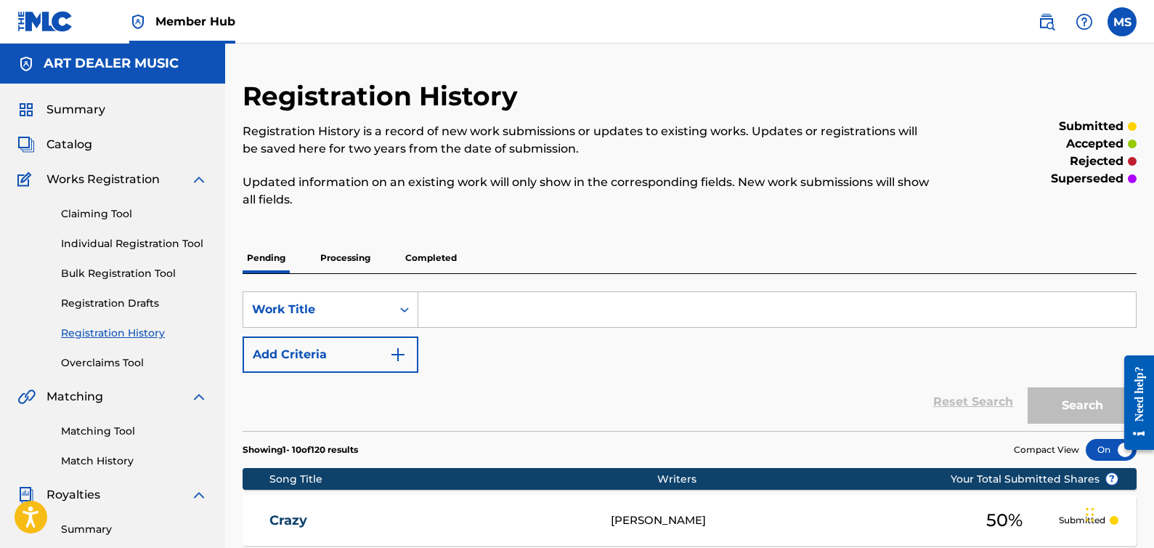
click at [109, 107] on div "Summary" at bounding box center [112, 109] width 190 height 17
click at [98, 105] on span "Summary" at bounding box center [75, 109] width 59 height 17
